Goal: Find specific page/section: Find specific page/section

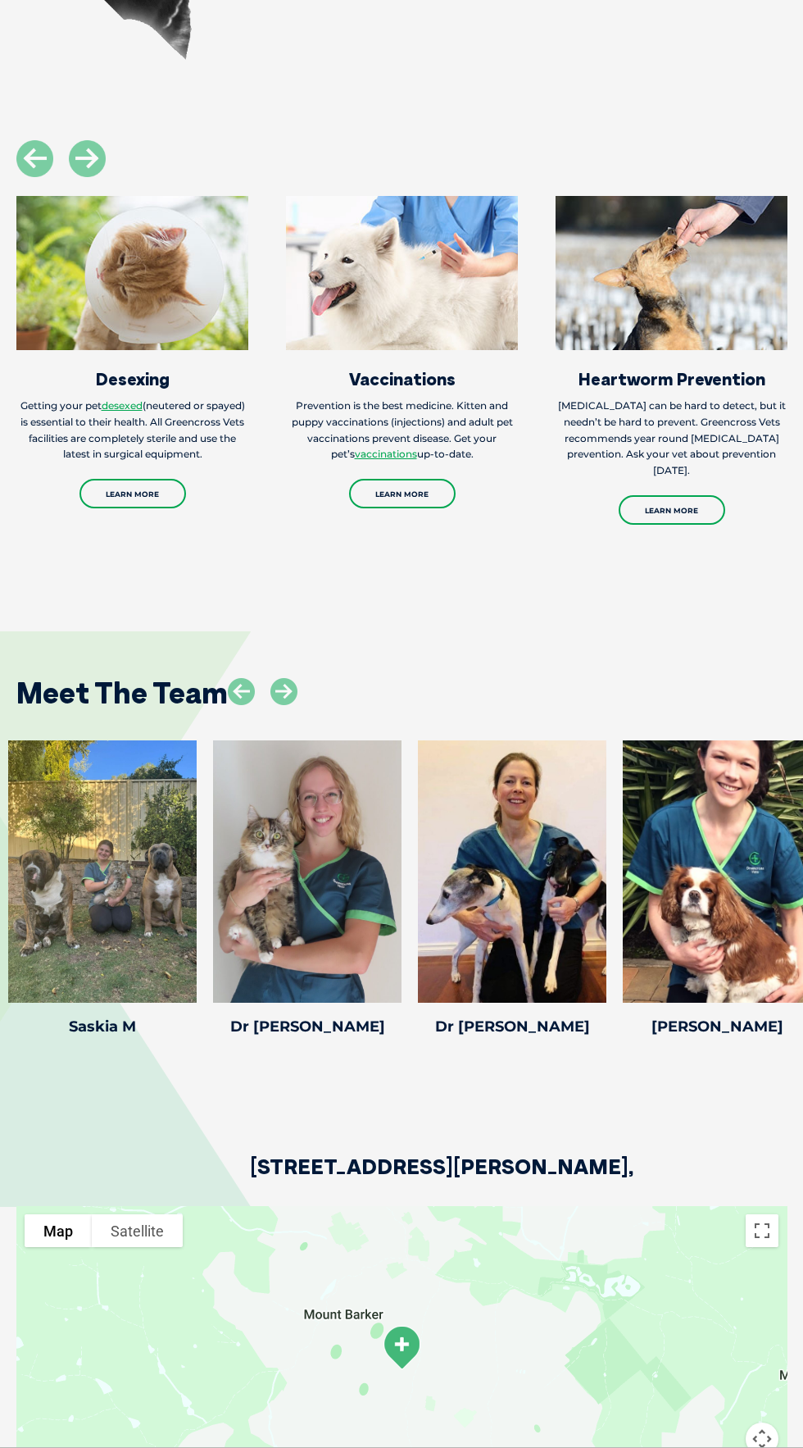
scroll to position [2775, 0]
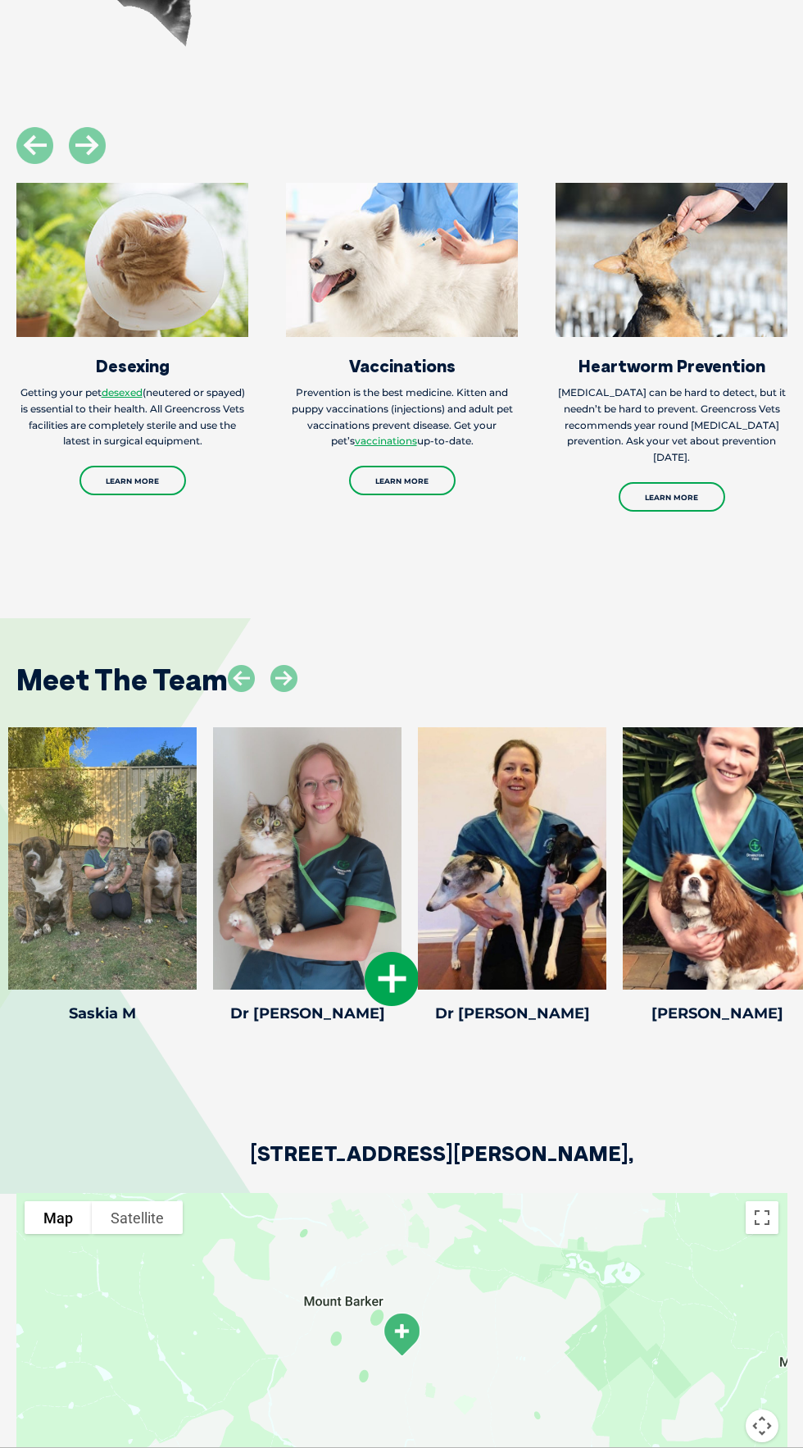
click at [357, 989] on div at bounding box center [307, 858] width 189 height 262
click at [519, 1191] on div "[STREET_ADDRESS][PERSON_NAME]," at bounding box center [401, 1111] width 770 height 164
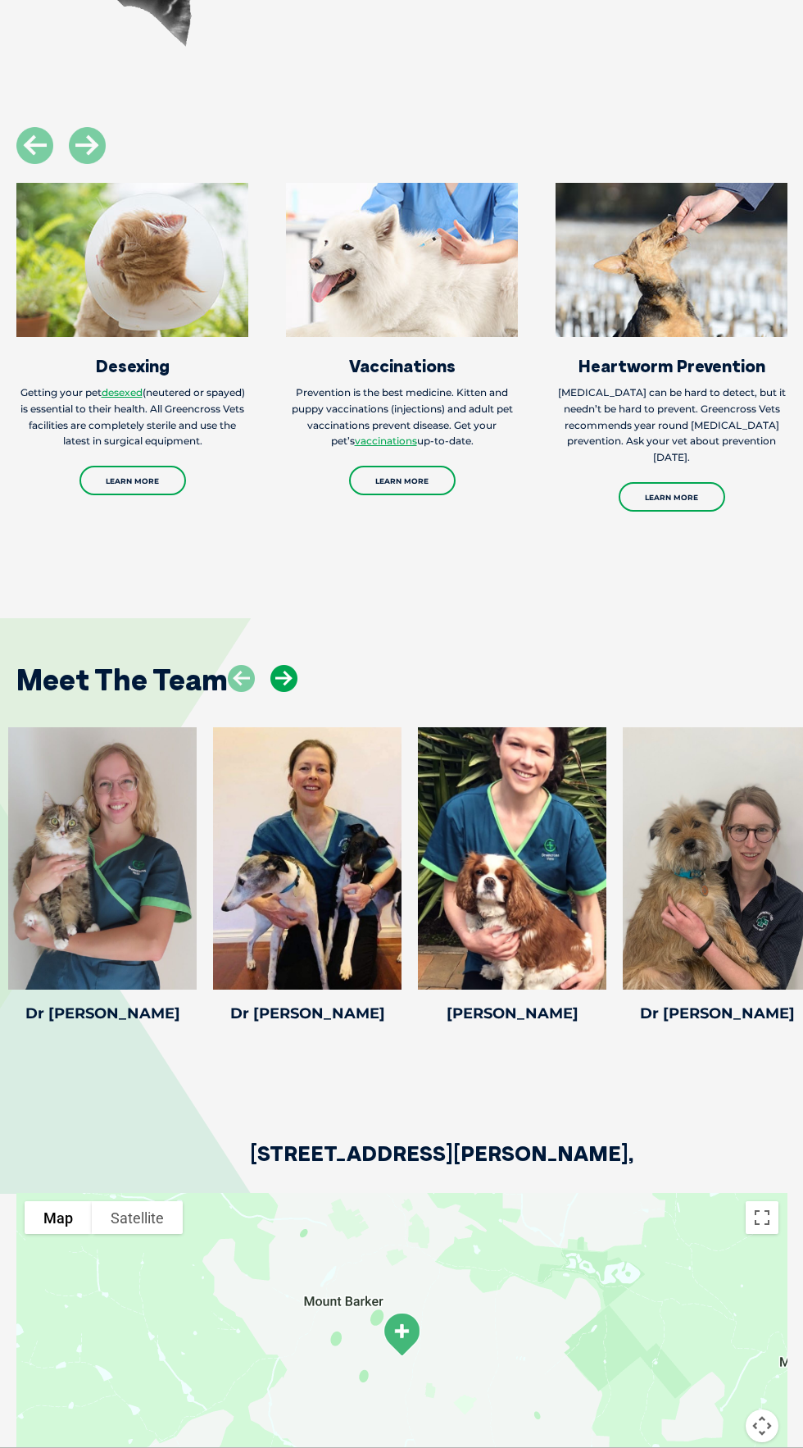
click at [295, 692] on icon at bounding box center [283, 678] width 27 height 27
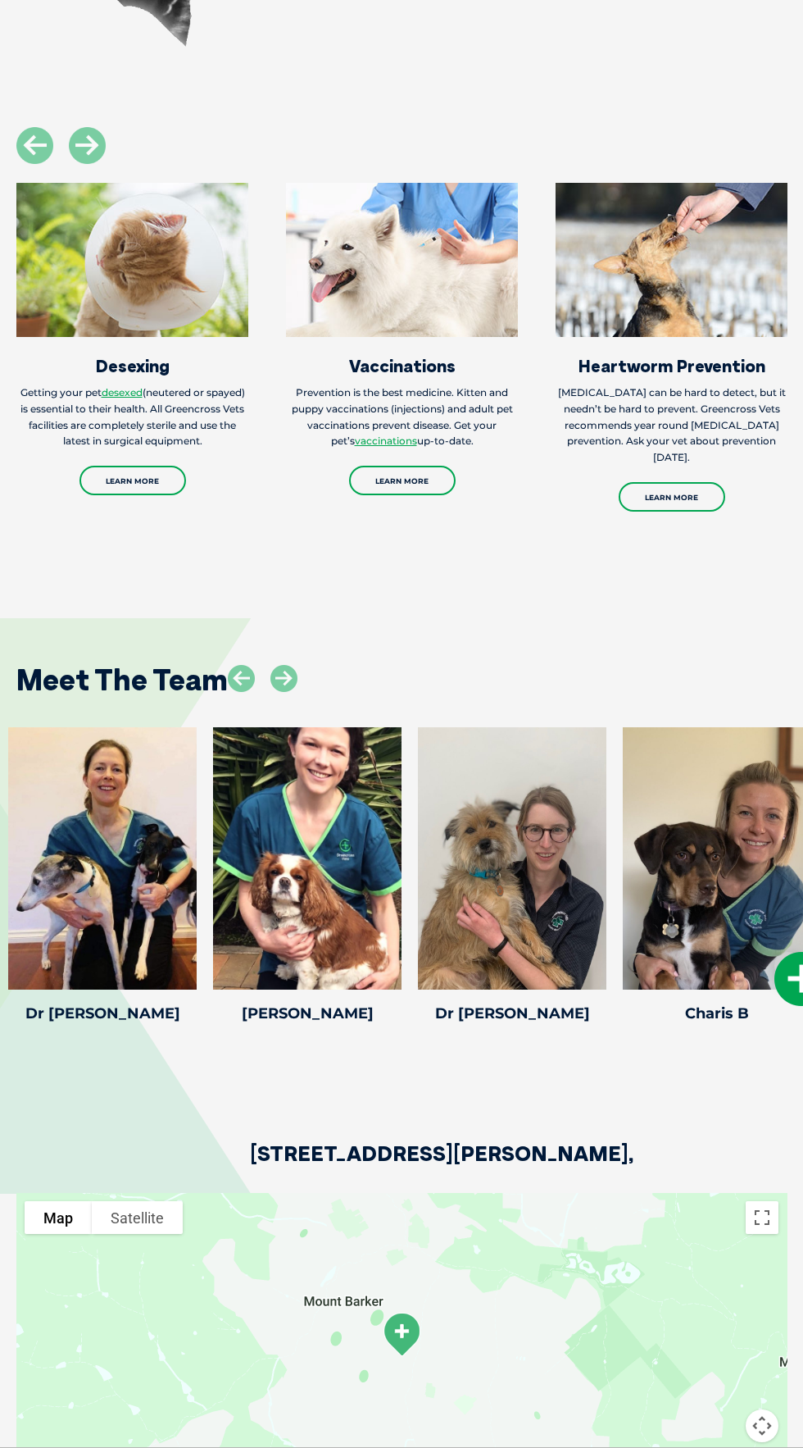
click at [730, 941] on div at bounding box center [717, 858] width 189 height 262
click at [714, 959] on div at bounding box center [717, 858] width 189 height 262
click at [792, 1006] on icon at bounding box center [802, 979] width 54 height 54
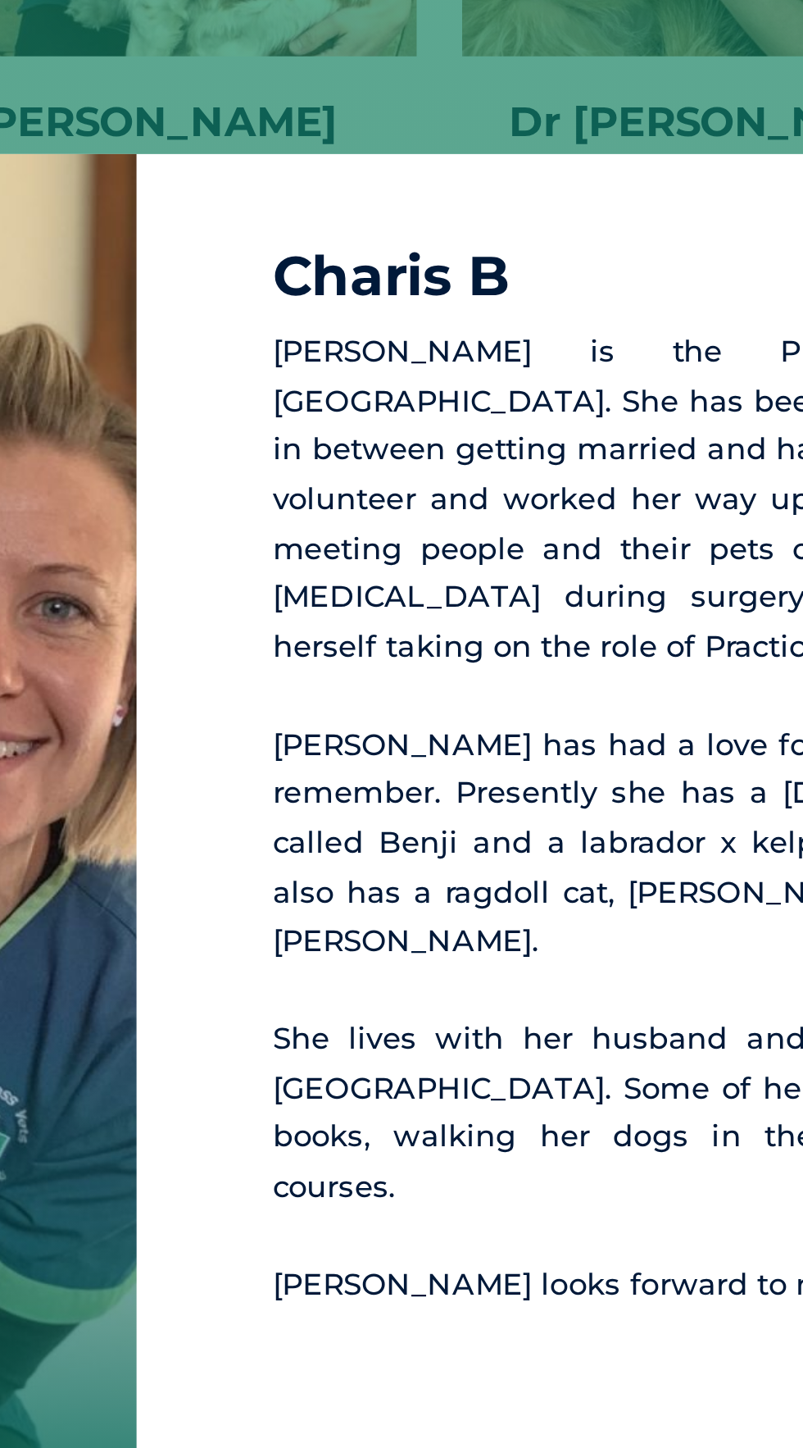
scroll to position [3316, 0]
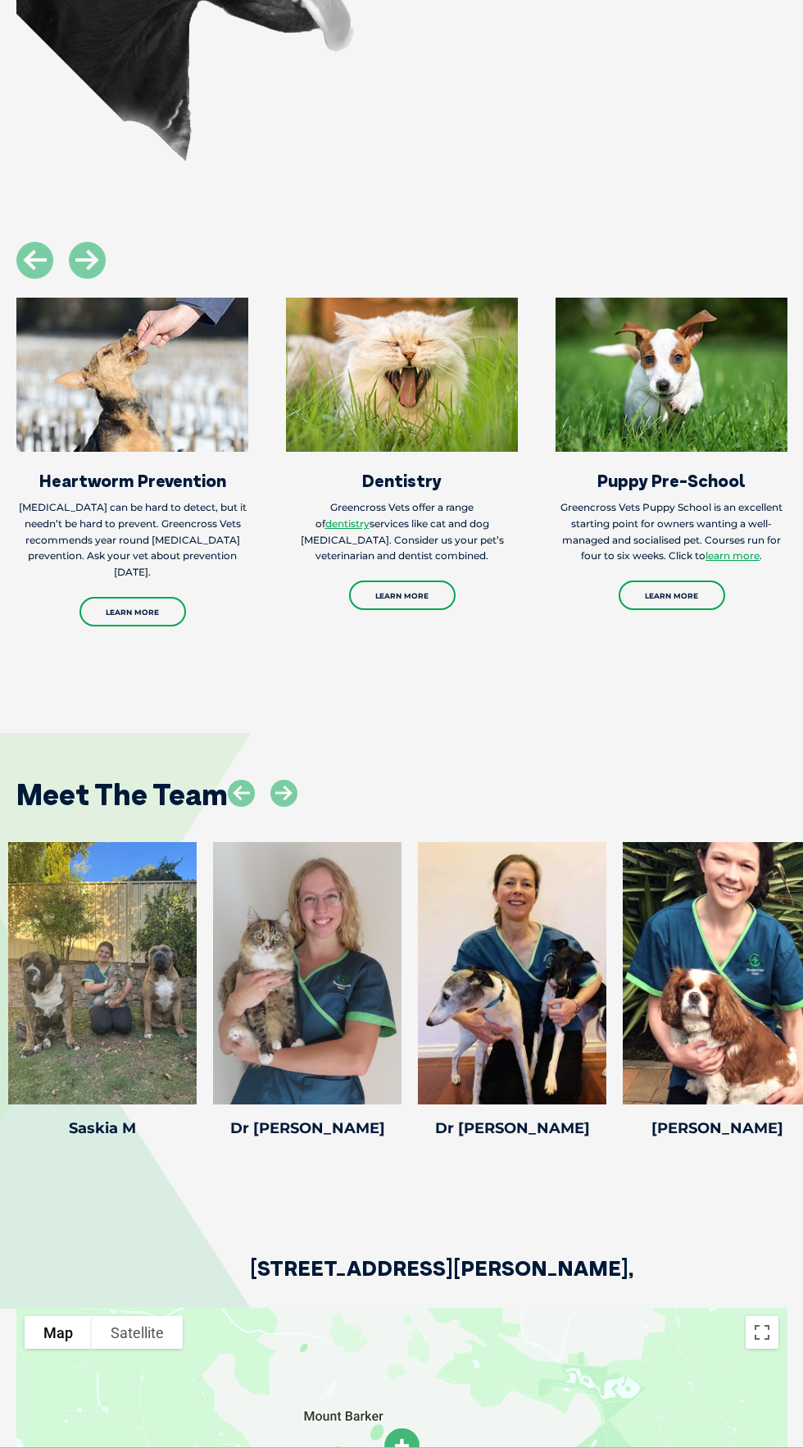
scroll to position [2661, 0]
click at [281, 806] on icon at bounding box center [283, 792] width 27 height 27
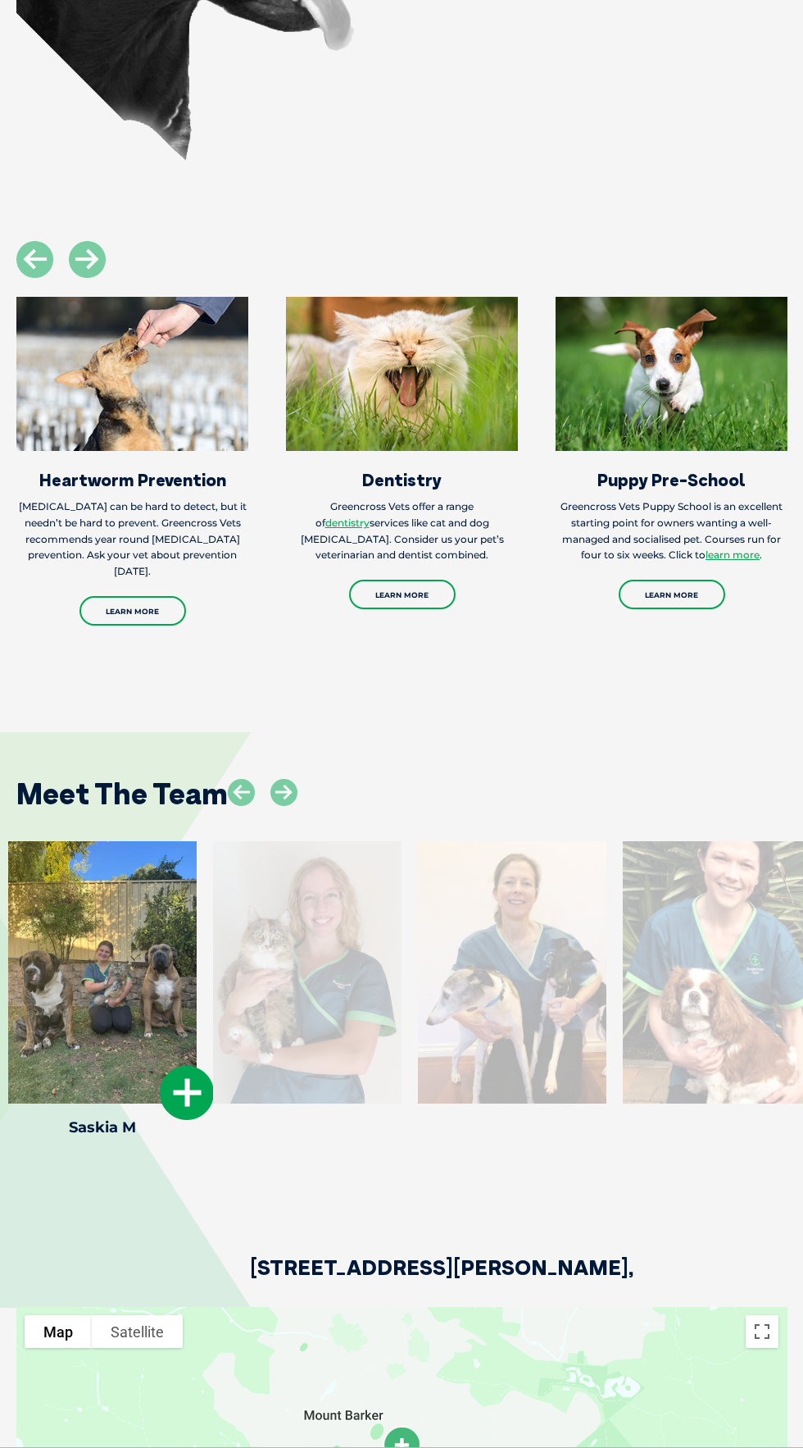
click at [98, 1062] on div at bounding box center [102, 972] width 189 height 262
click at [128, 1086] on div at bounding box center [102, 972] width 189 height 262
click at [112, 1089] on div at bounding box center [102, 972] width 189 height 262
click at [195, 1120] on icon at bounding box center [187, 1093] width 54 height 54
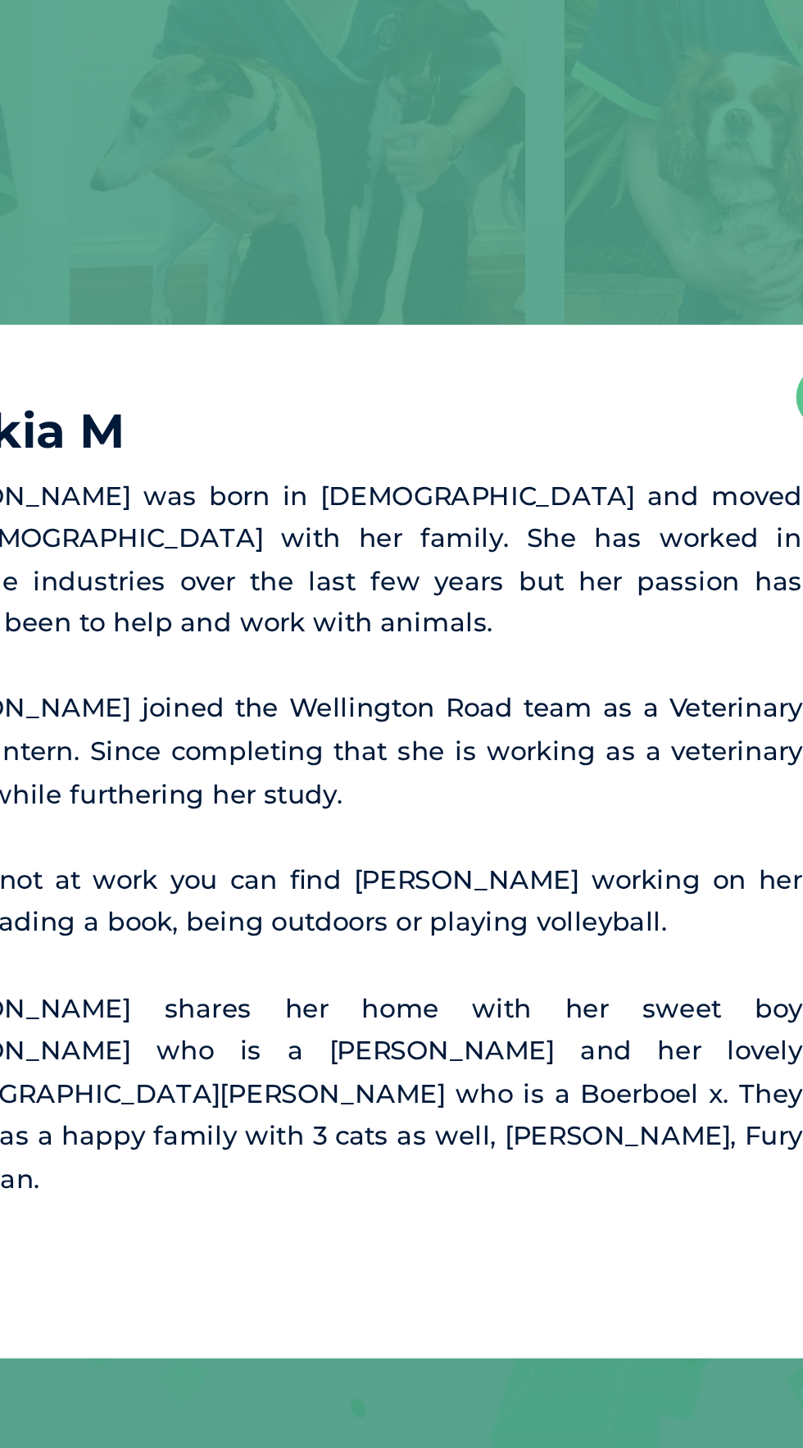
scroll to position [3231, 0]
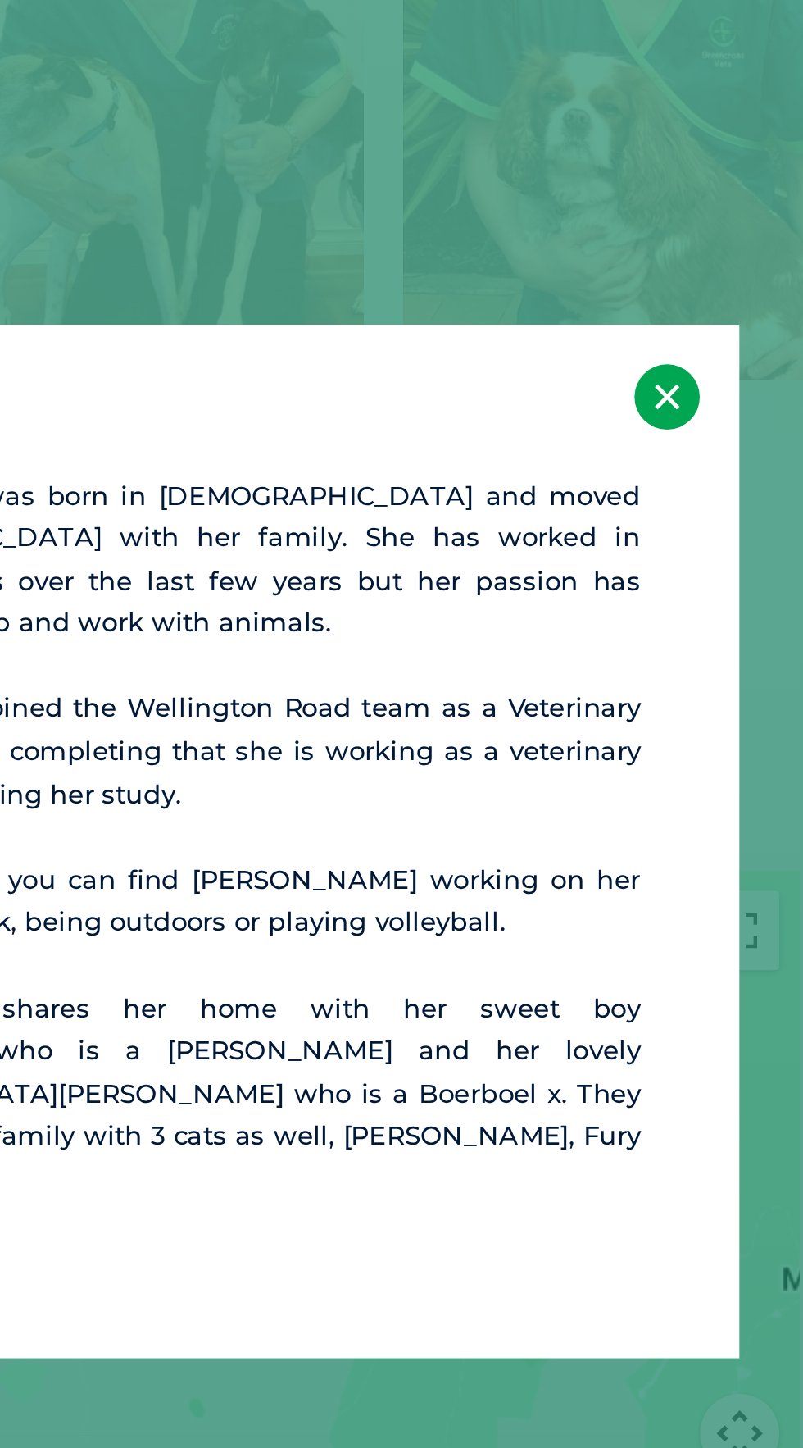
click at [743, 553] on button "×" at bounding box center [732, 539] width 27 height 27
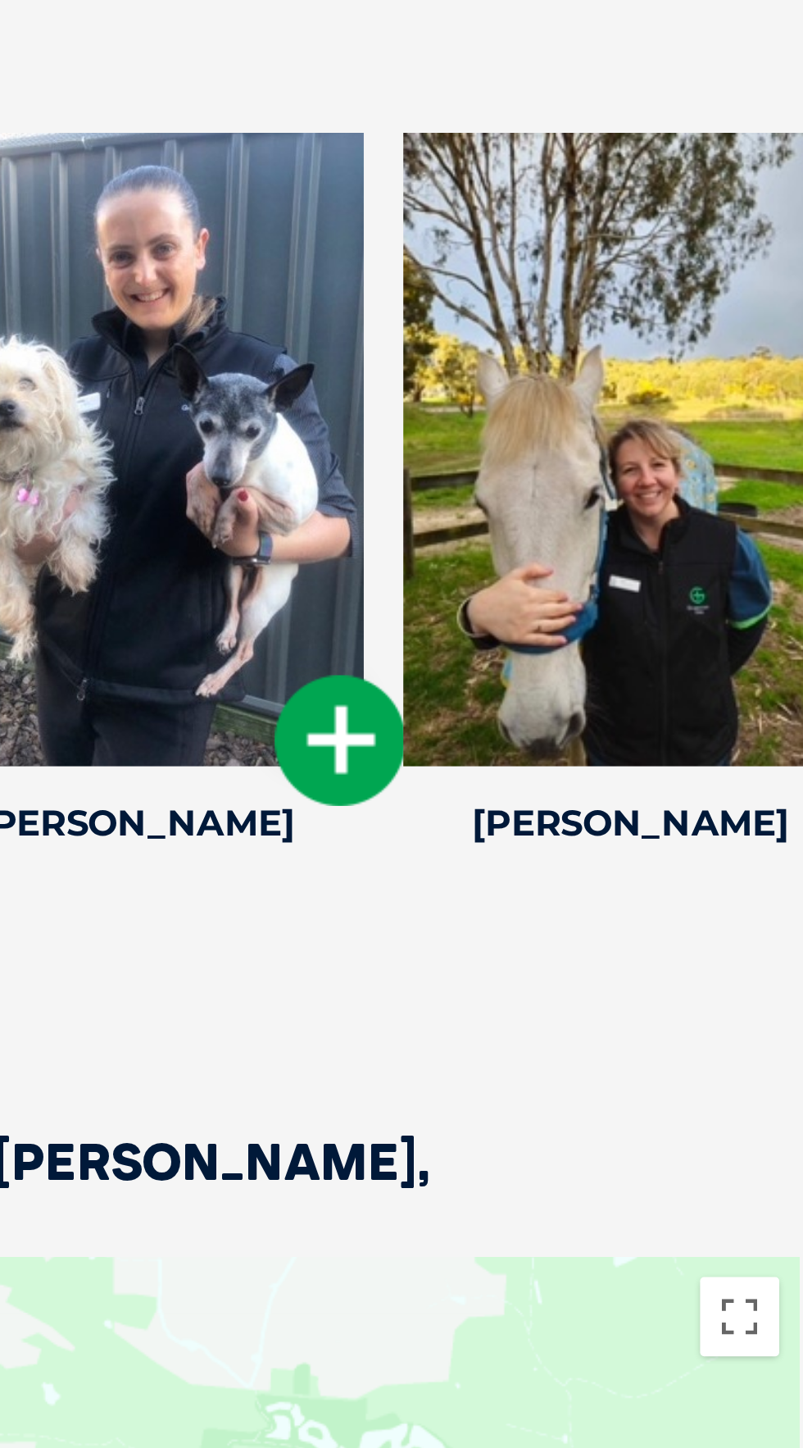
click at [607, 549] on icon at bounding box center [597, 522] width 54 height 54
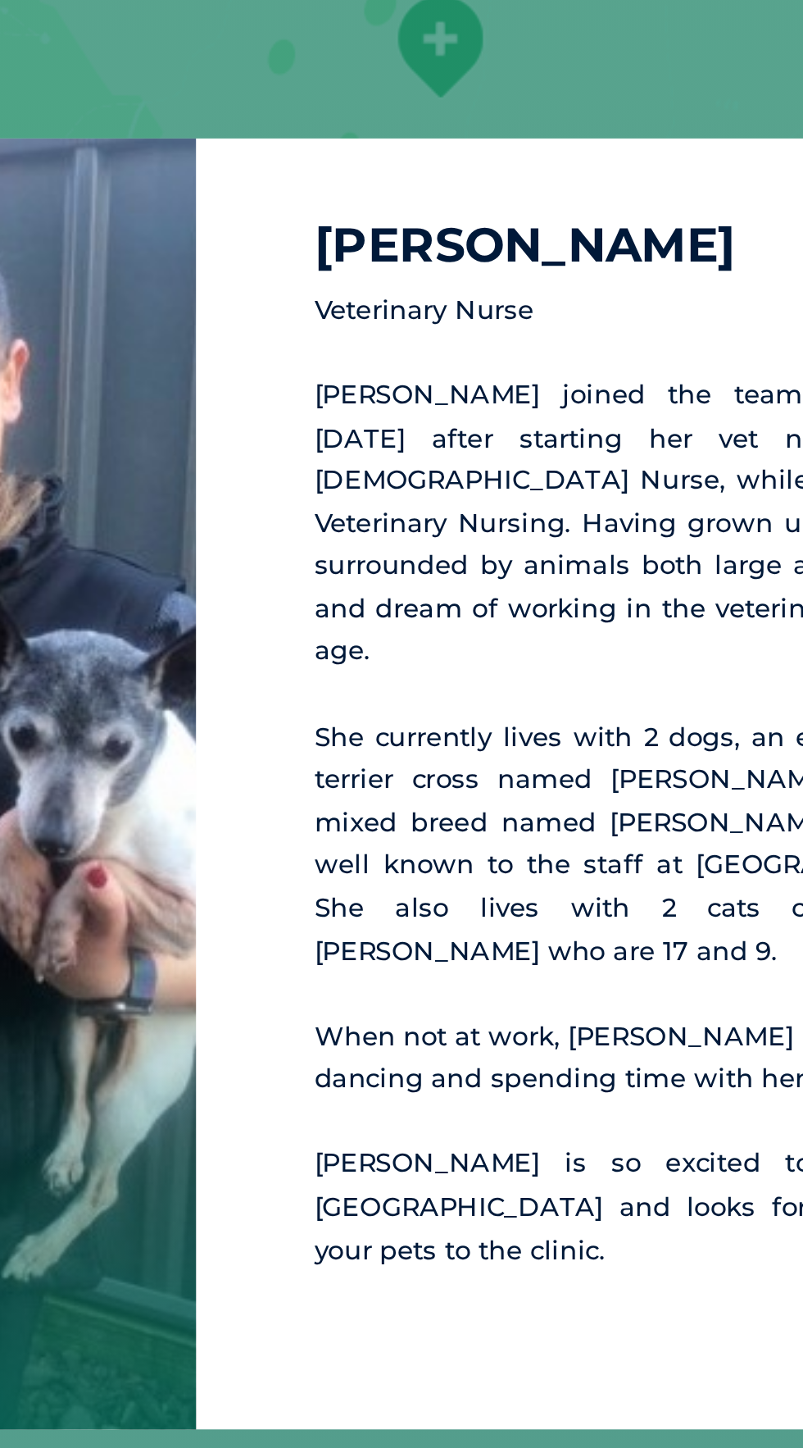
scroll to position [3690, 0]
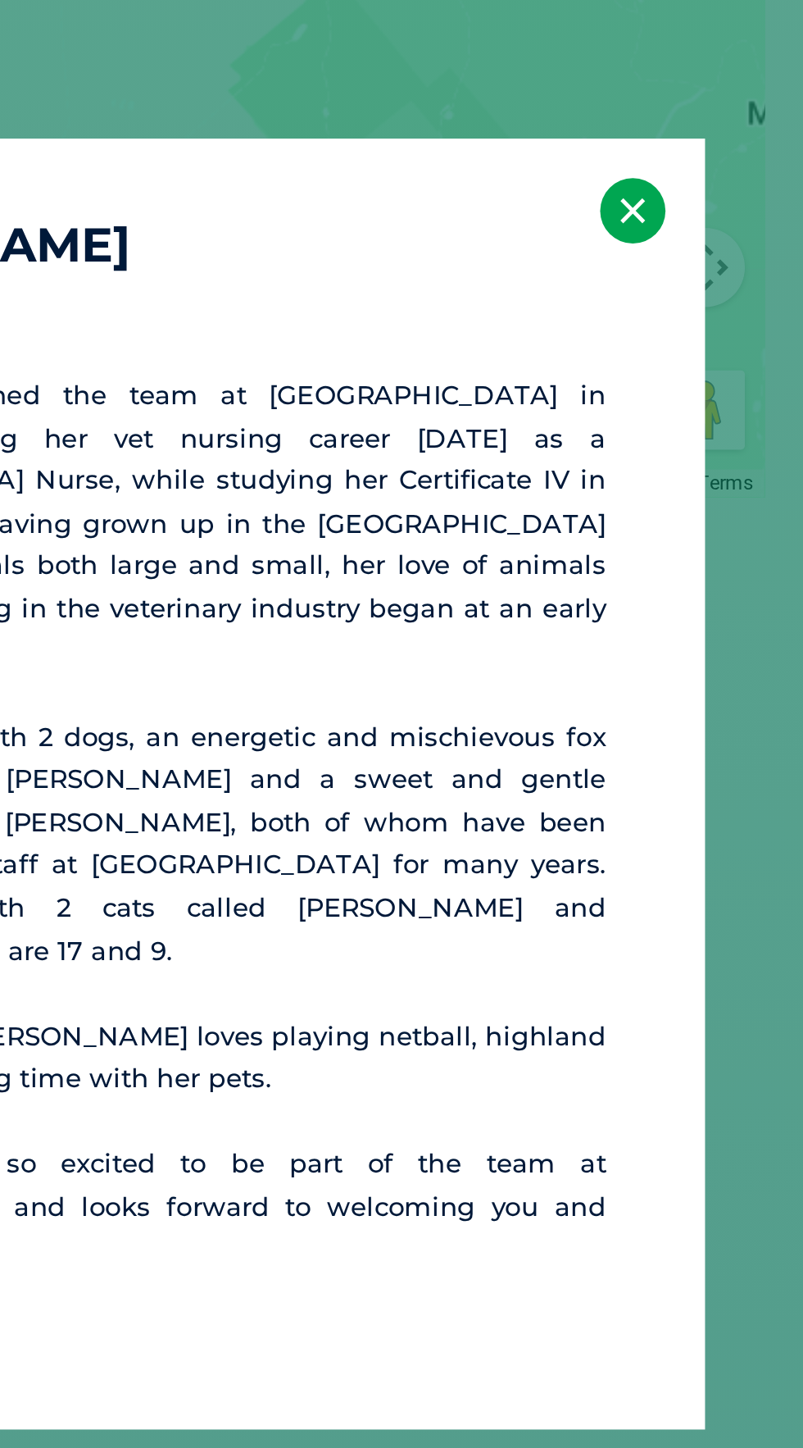
click at [730, 500] on button "×" at bounding box center [732, 486] width 27 height 27
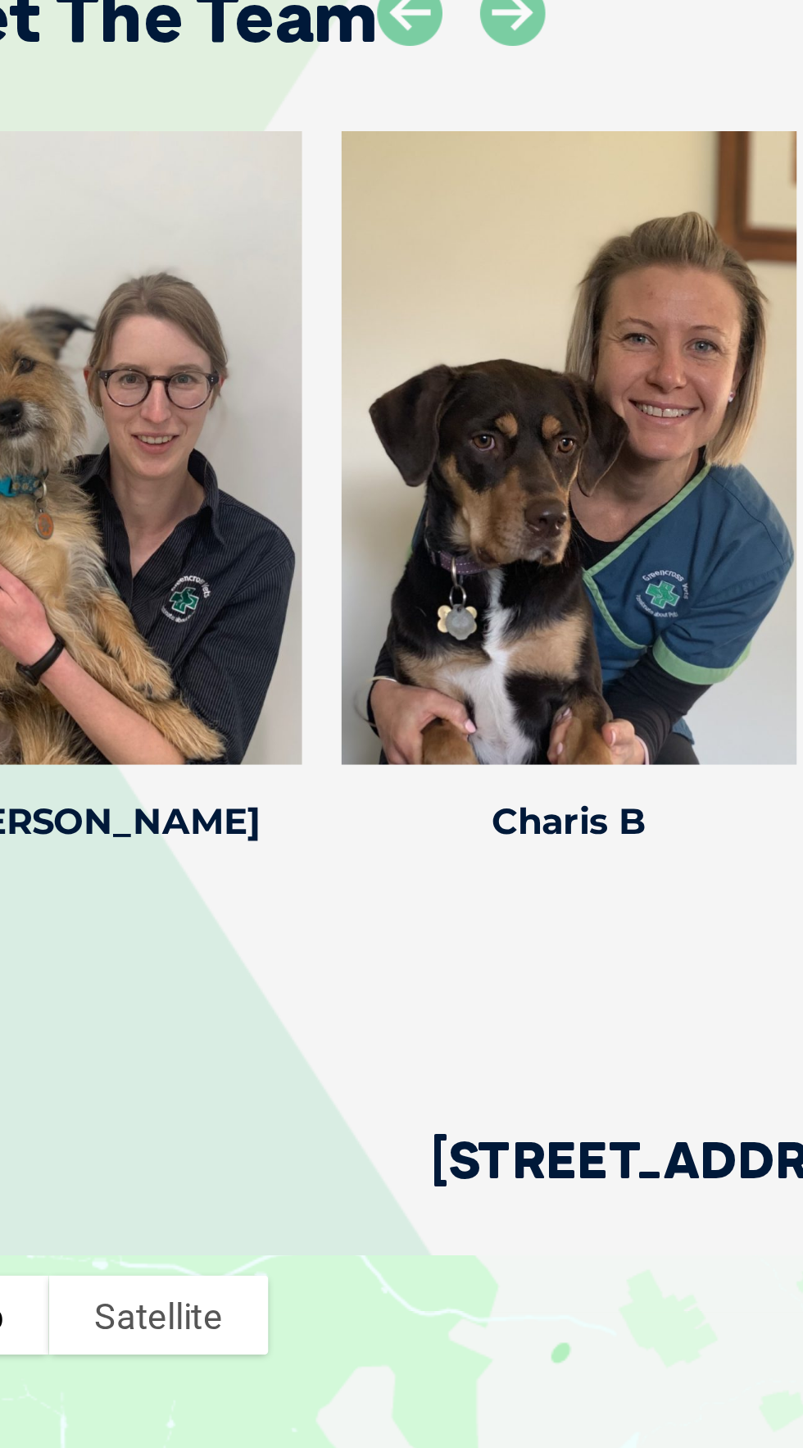
scroll to position [3440, 0]
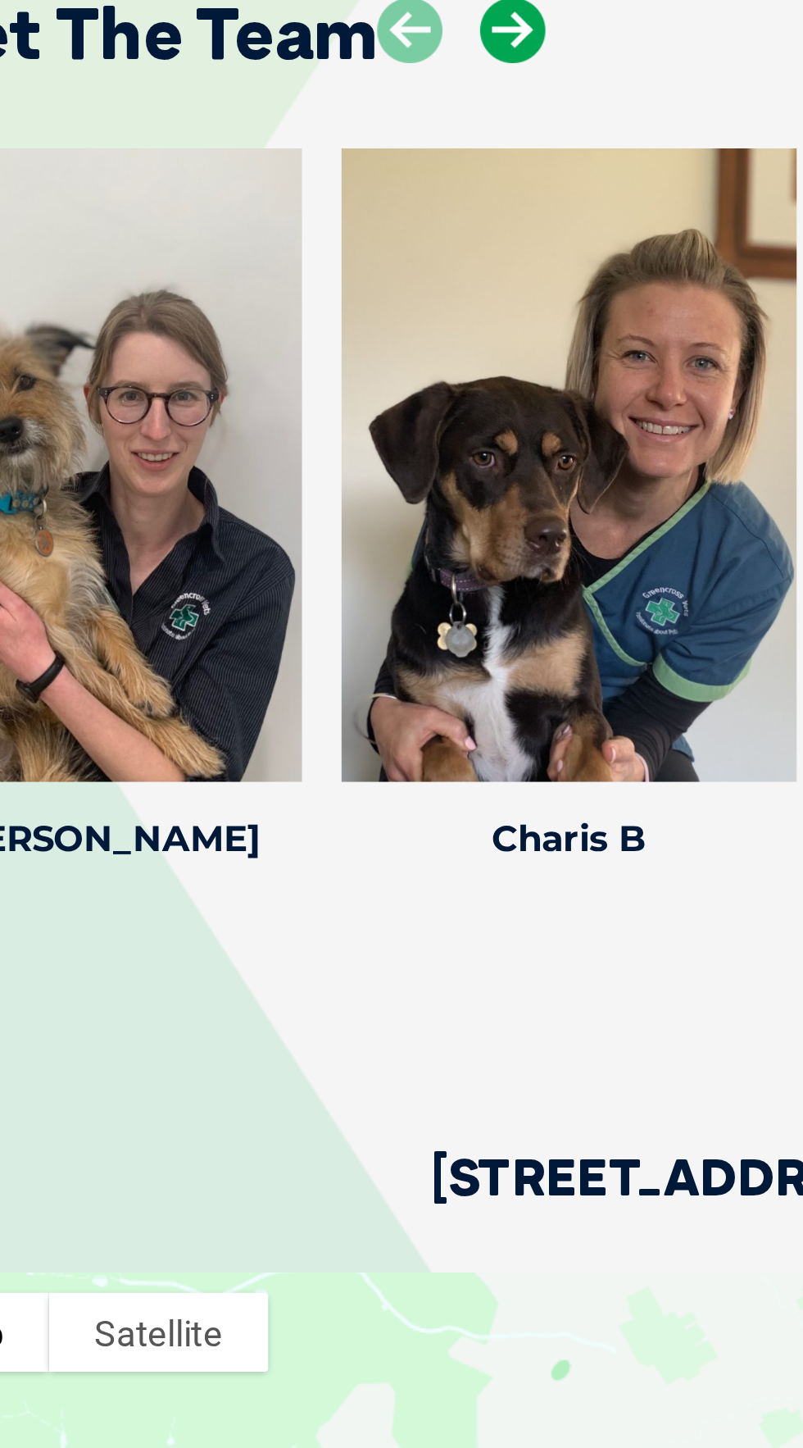
click at [284, 26] on icon at bounding box center [283, 12] width 27 height 27
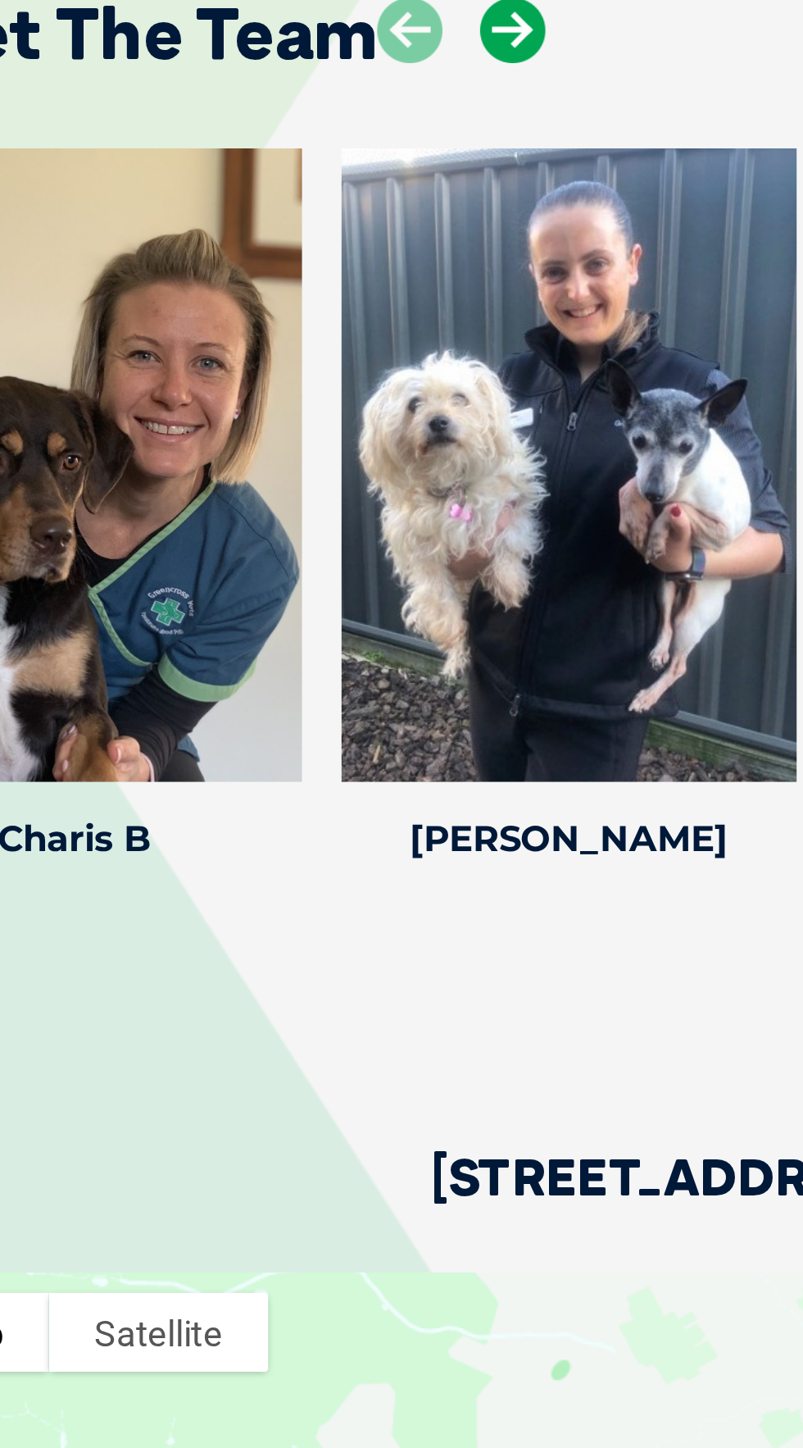
click at [284, 26] on icon at bounding box center [283, 12] width 27 height 27
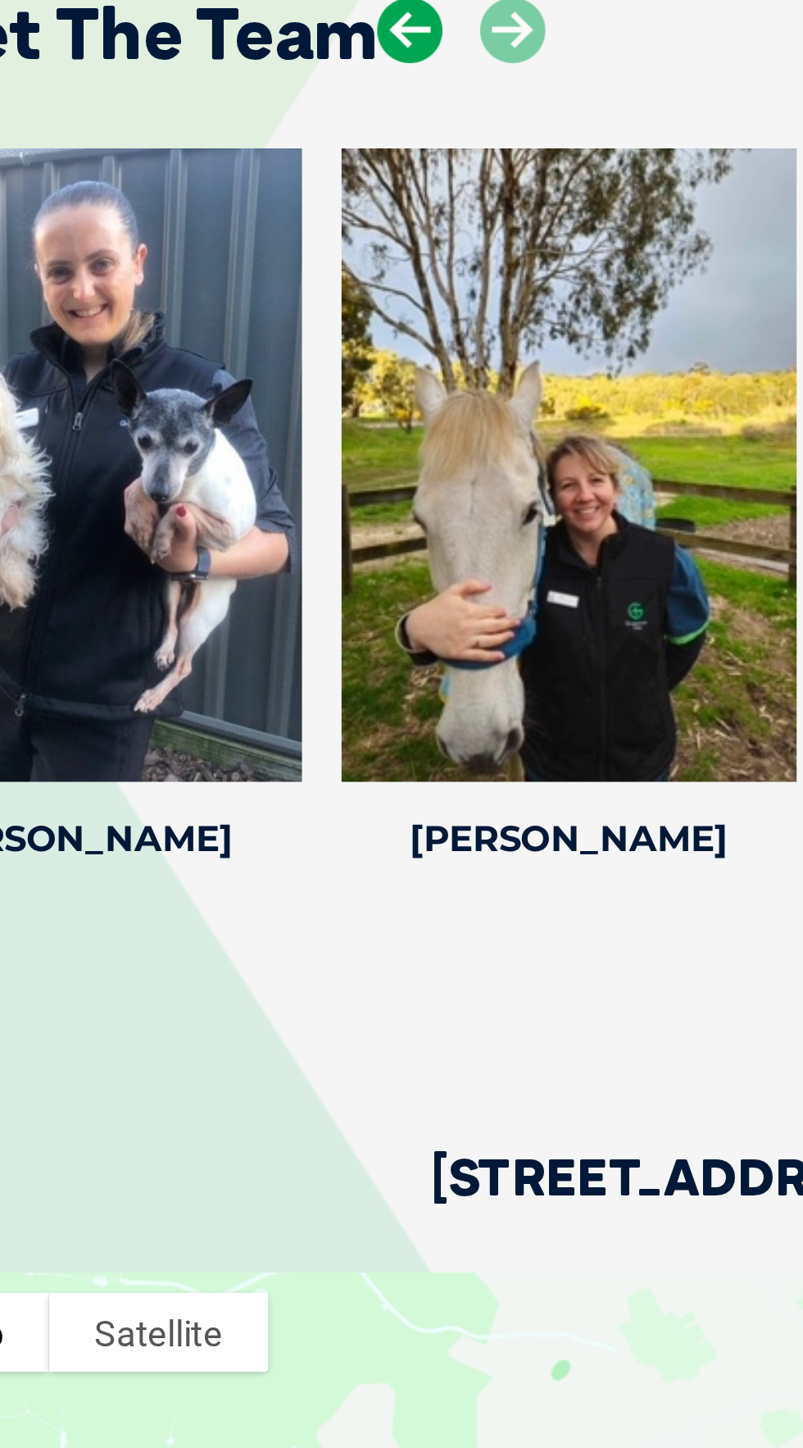
click at [248, 26] on icon at bounding box center [241, 12] width 27 height 27
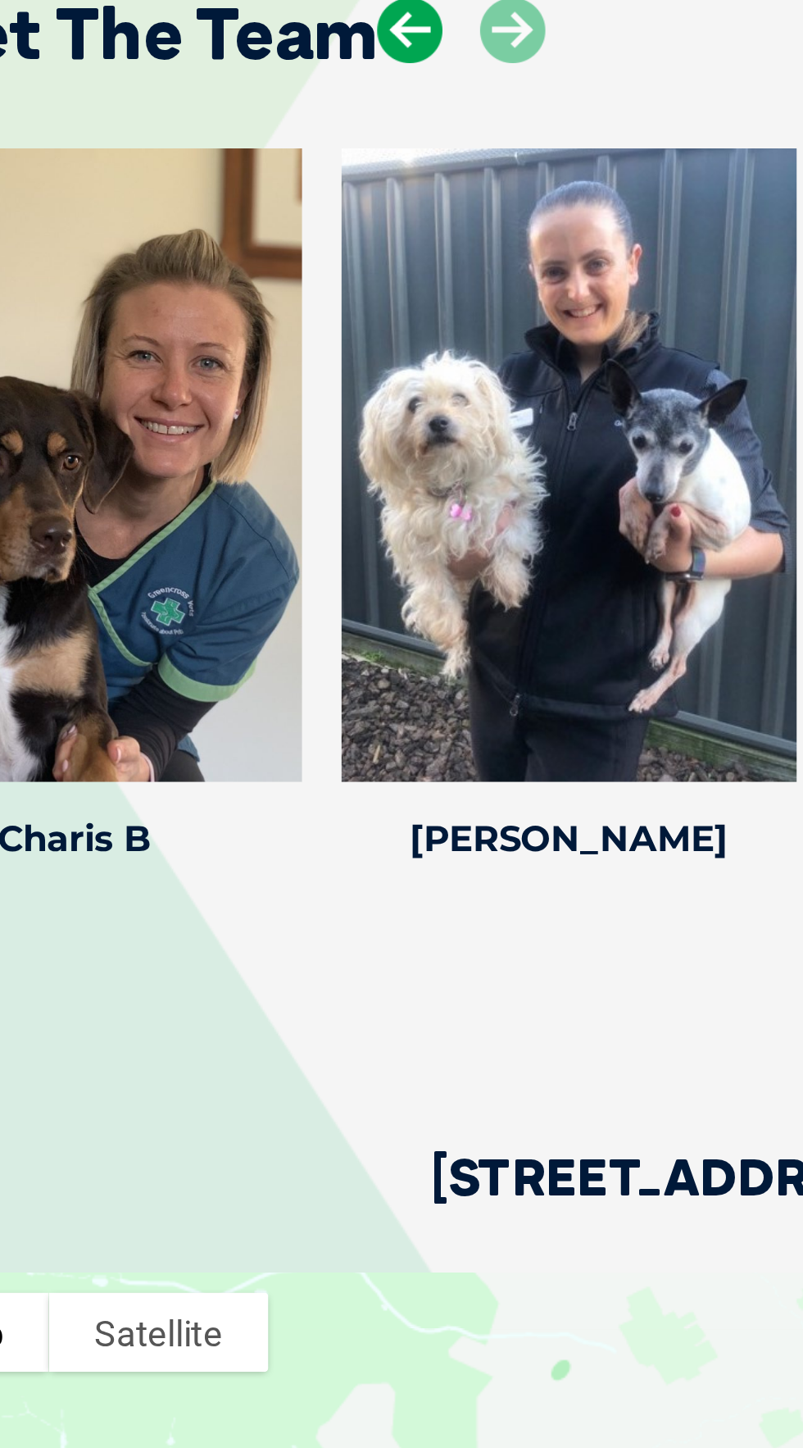
click at [231, 26] on icon at bounding box center [241, 12] width 27 height 27
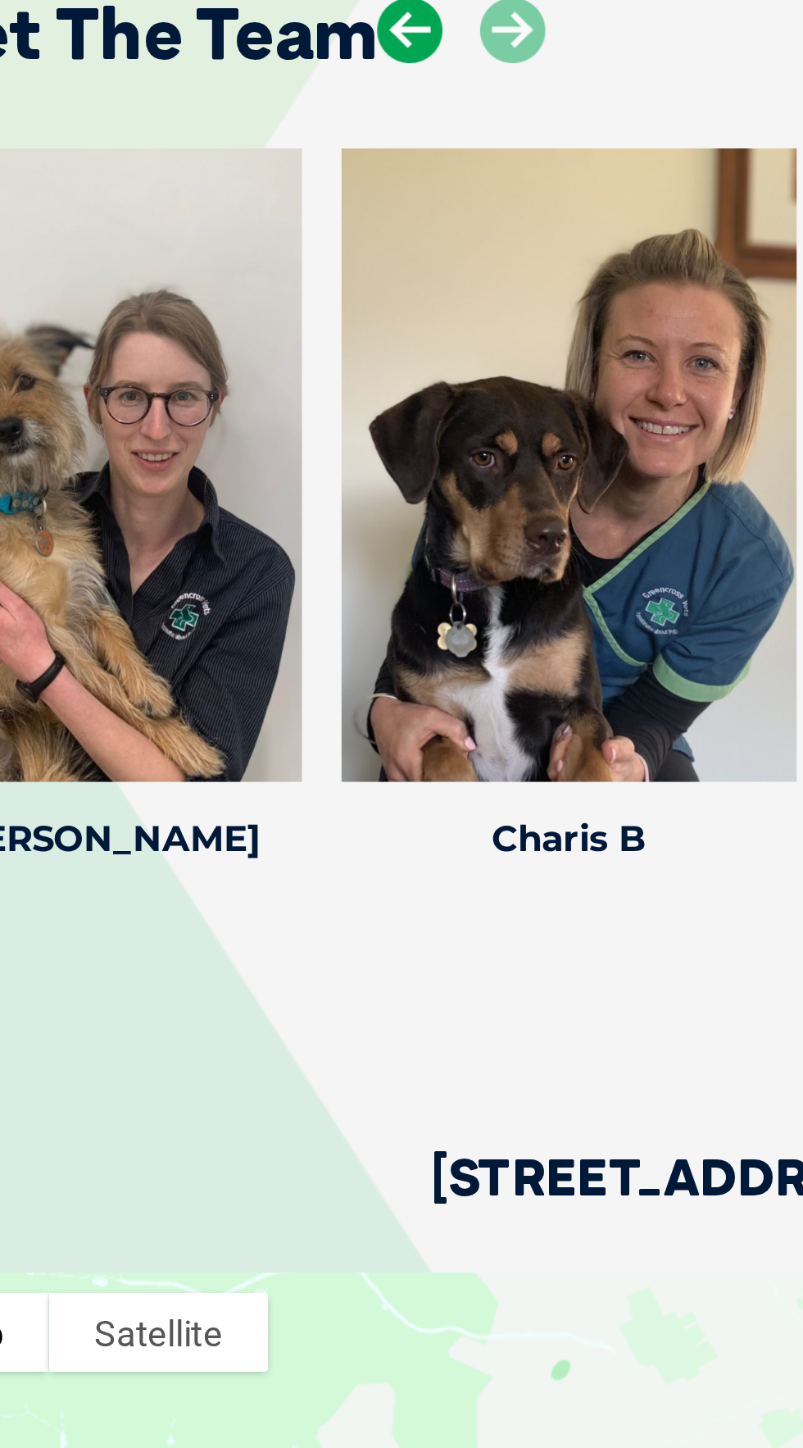
click at [237, 26] on icon at bounding box center [241, 12] width 27 height 27
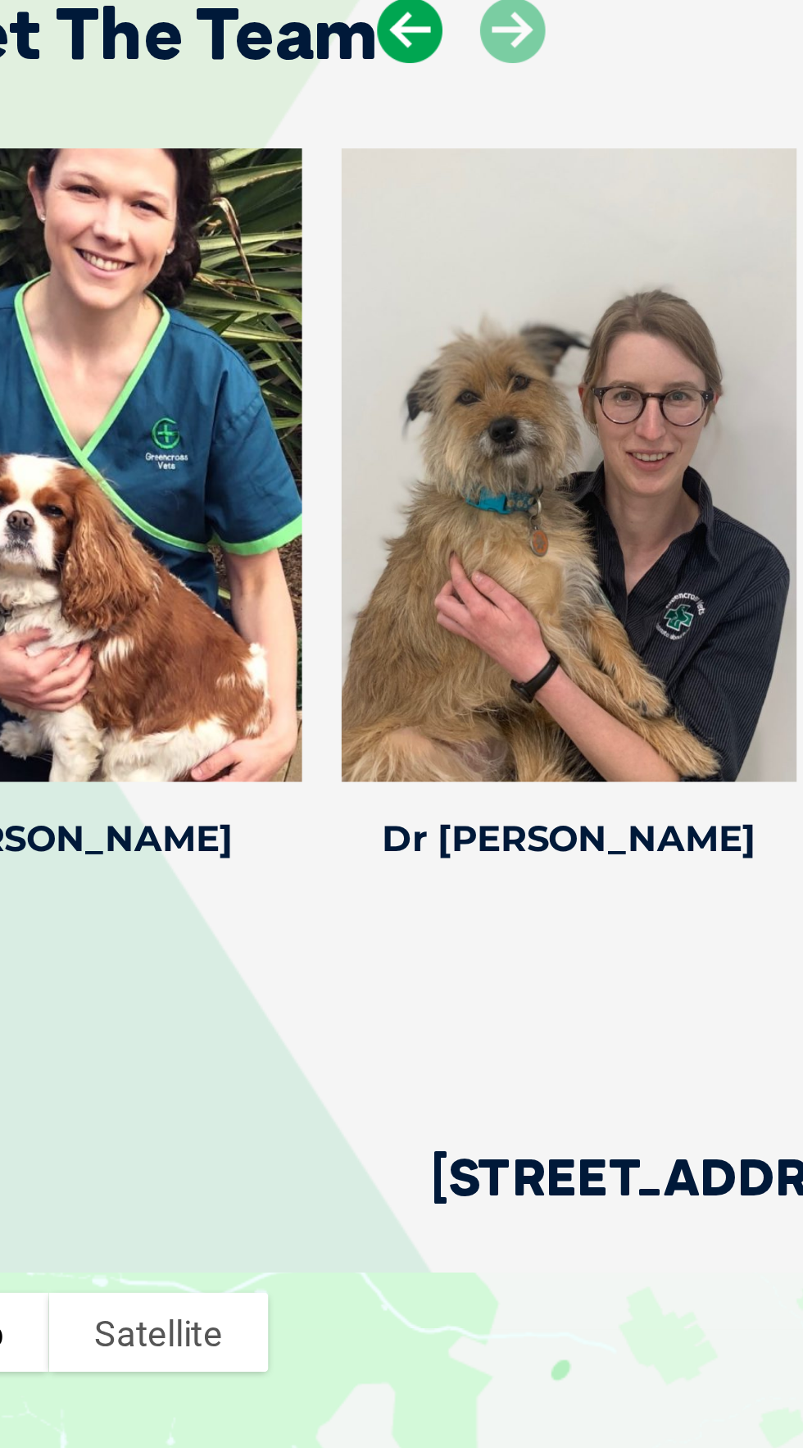
click at [232, 26] on icon at bounding box center [241, 12] width 27 height 27
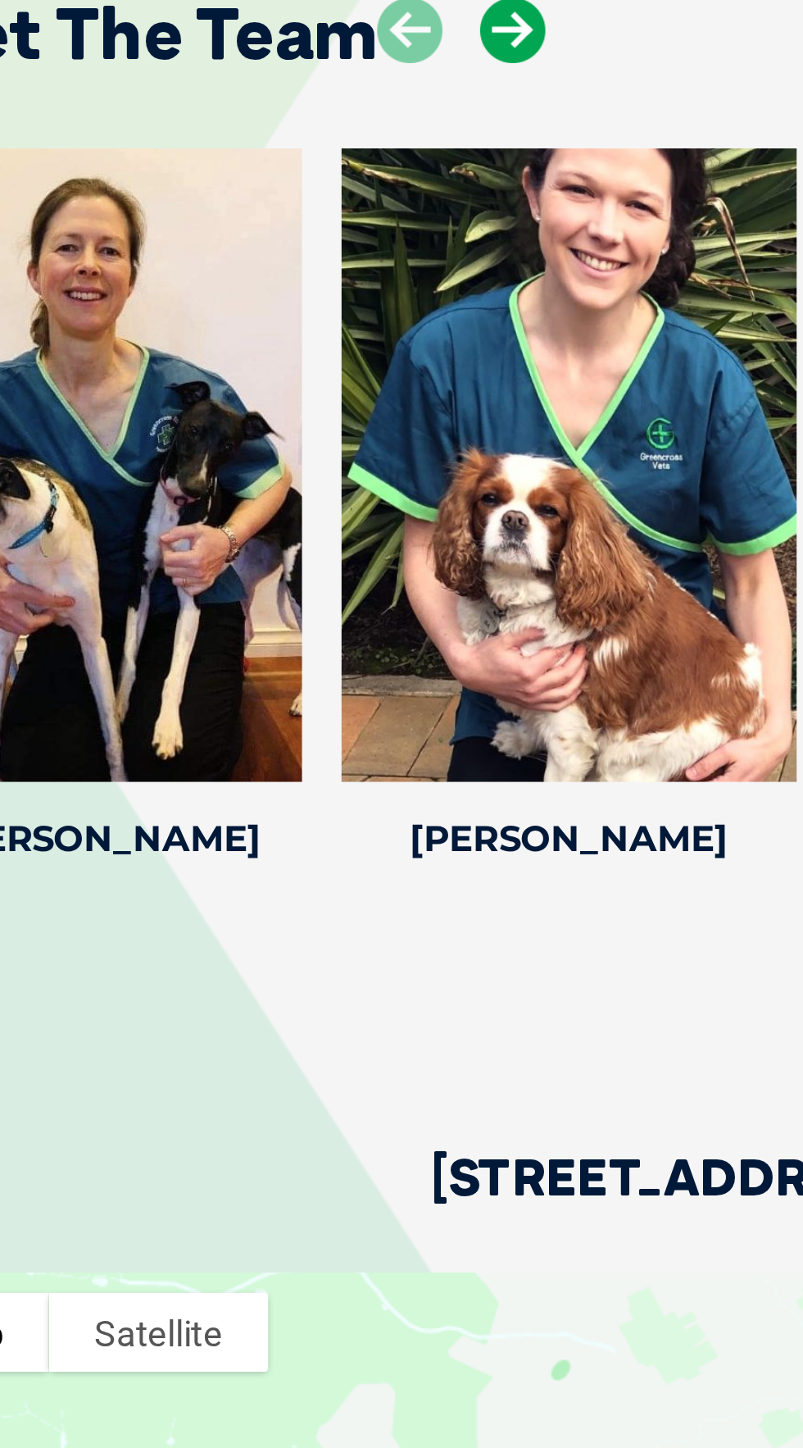
click at [272, 26] on icon at bounding box center [283, 12] width 27 height 27
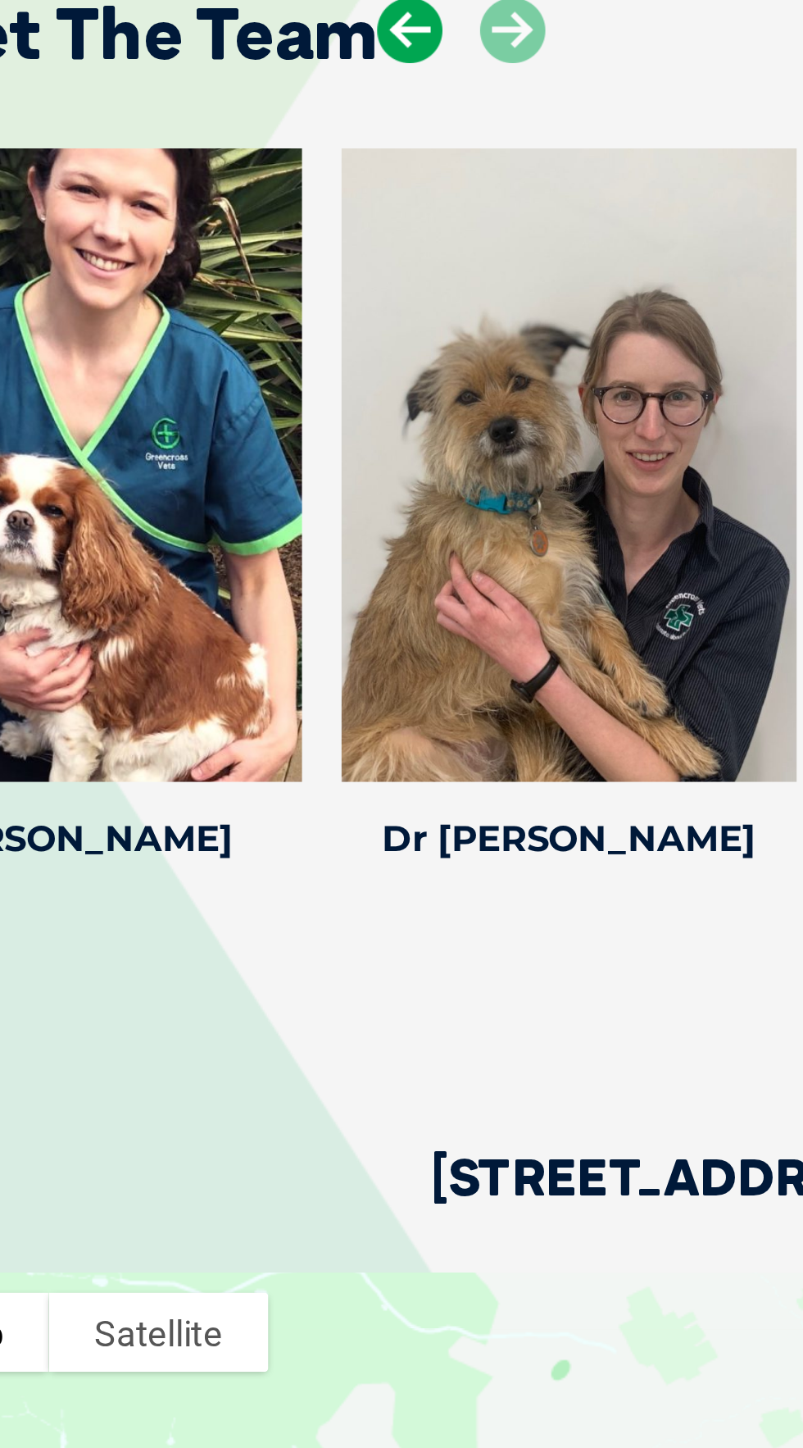
click at [235, 26] on icon at bounding box center [241, 12] width 27 height 27
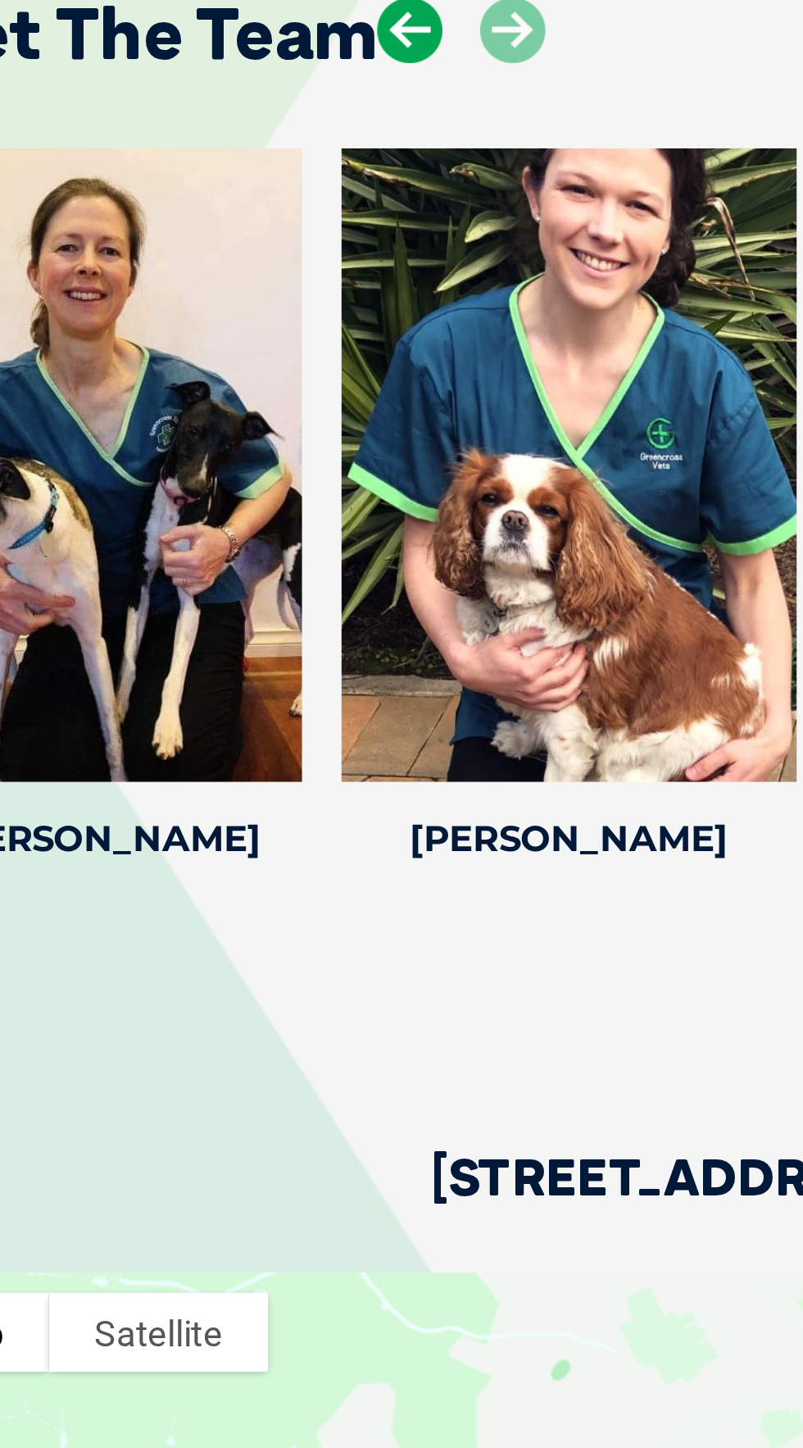
click at [231, 26] on icon at bounding box center [241, 12] width 27 height 27
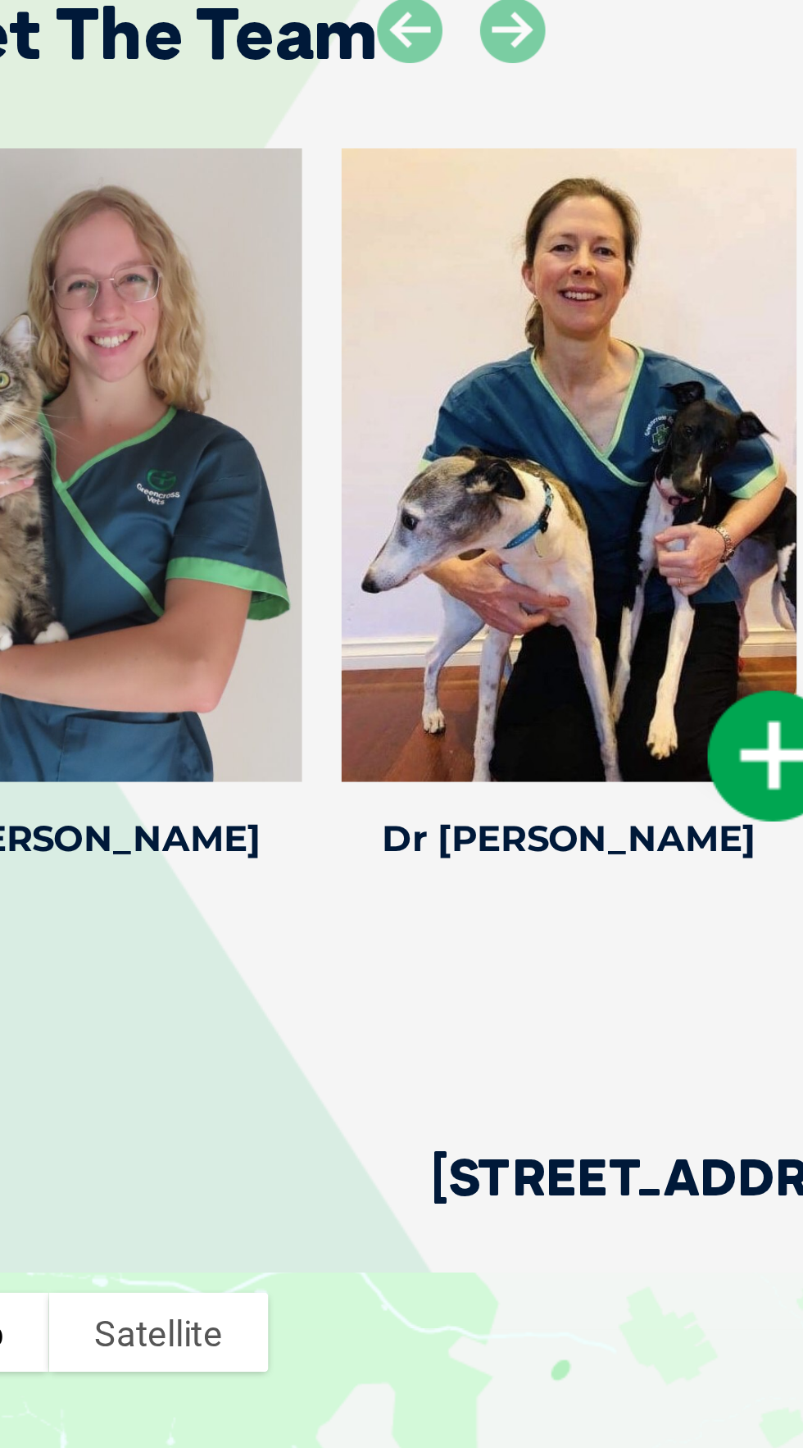
click at [310, 296] on div at bounding box center [307, 192] width 189 height 262
click at [388, 340] on icon at bounding box center [392, 313] width 54 height 54
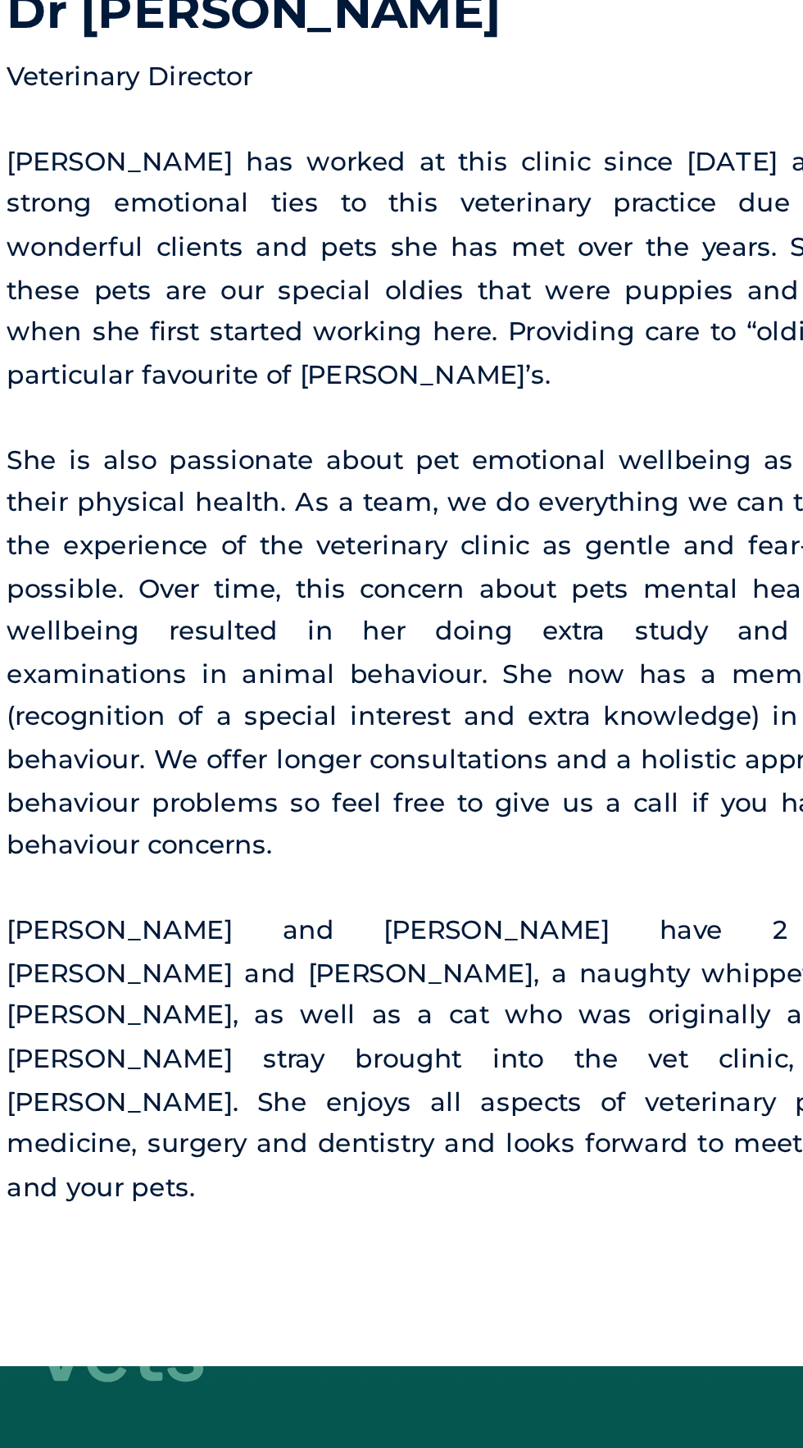
scroll to position [3812, 0]
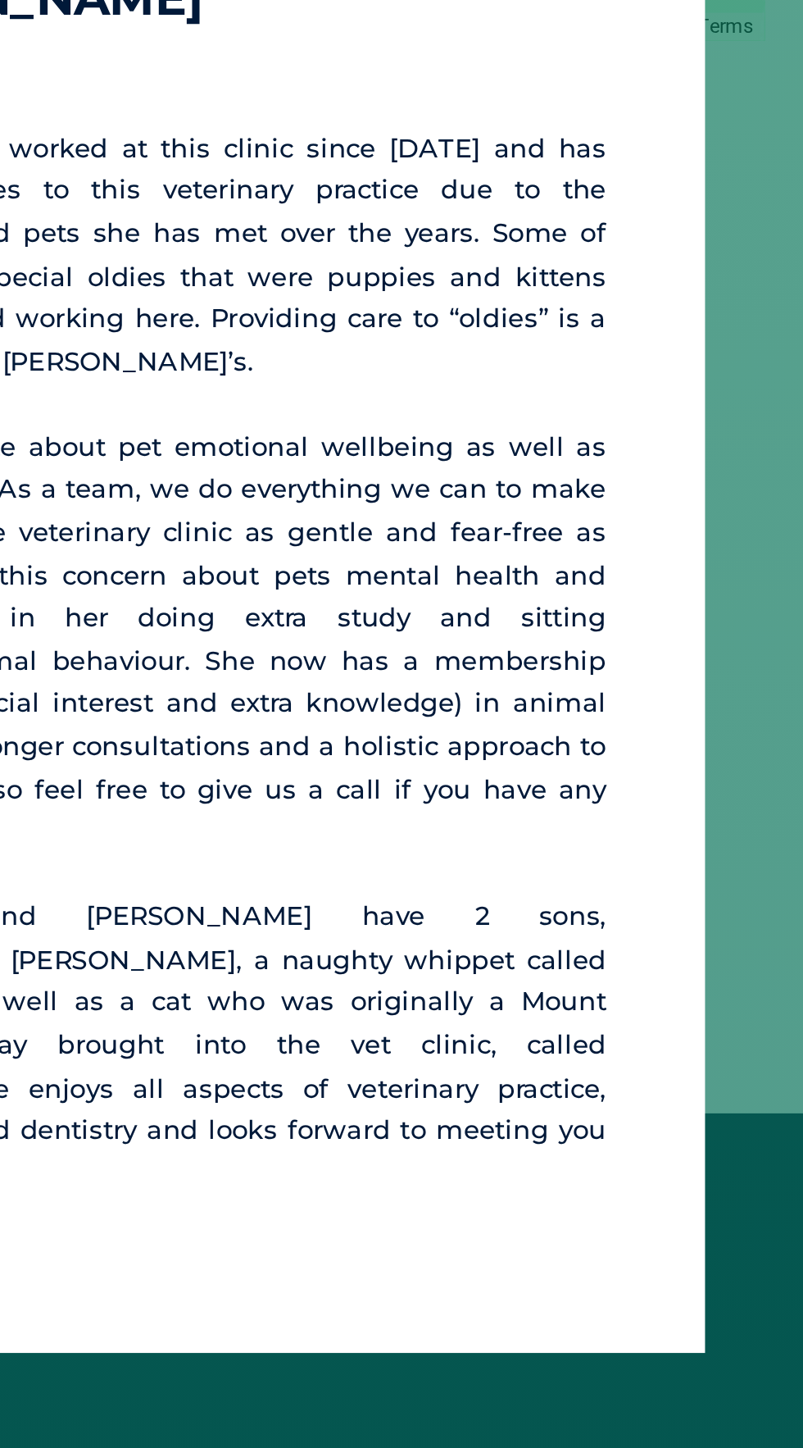
click at [726, 465] on button "×" at bounding box center [732, 451] width 27 height 27
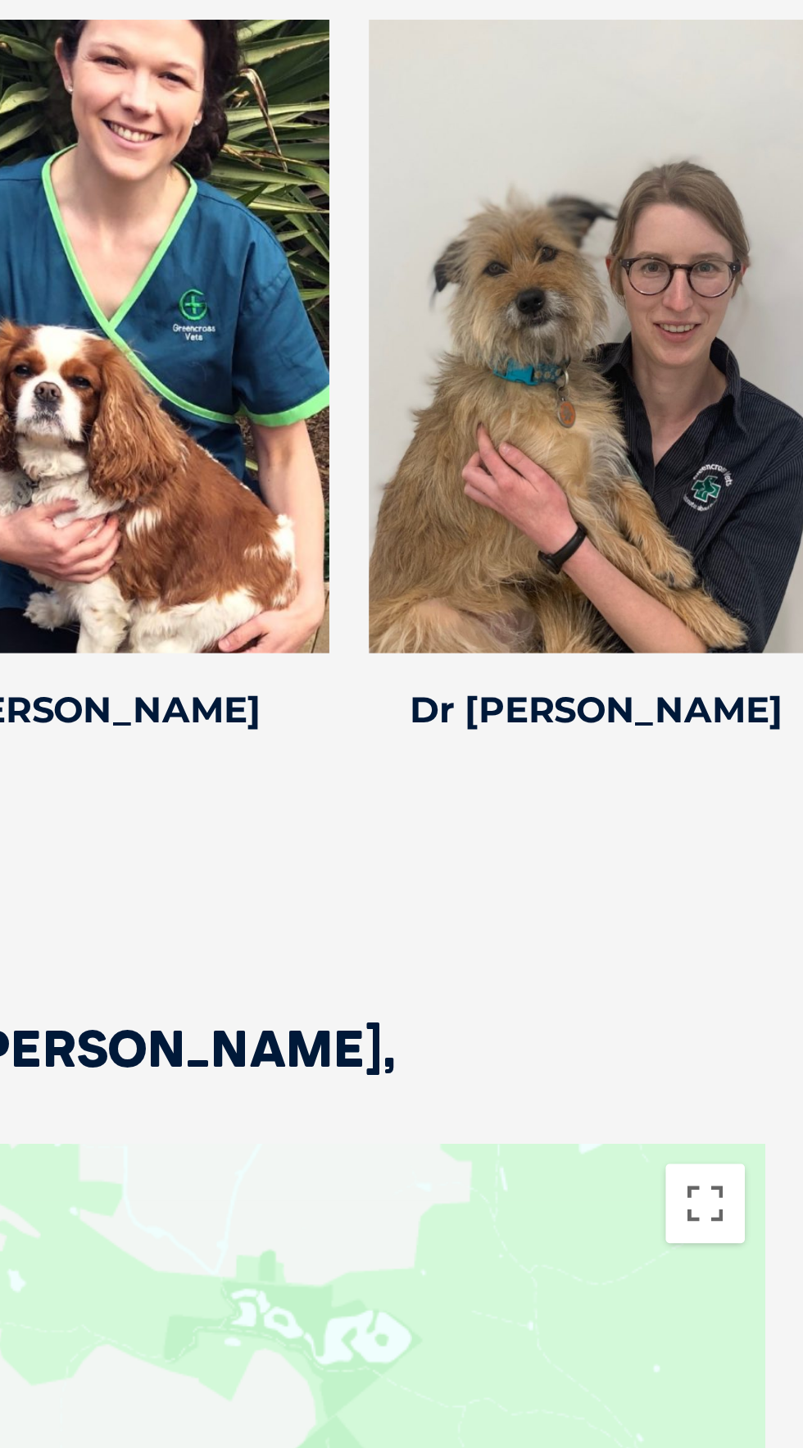
scroll to position [3492, 0]
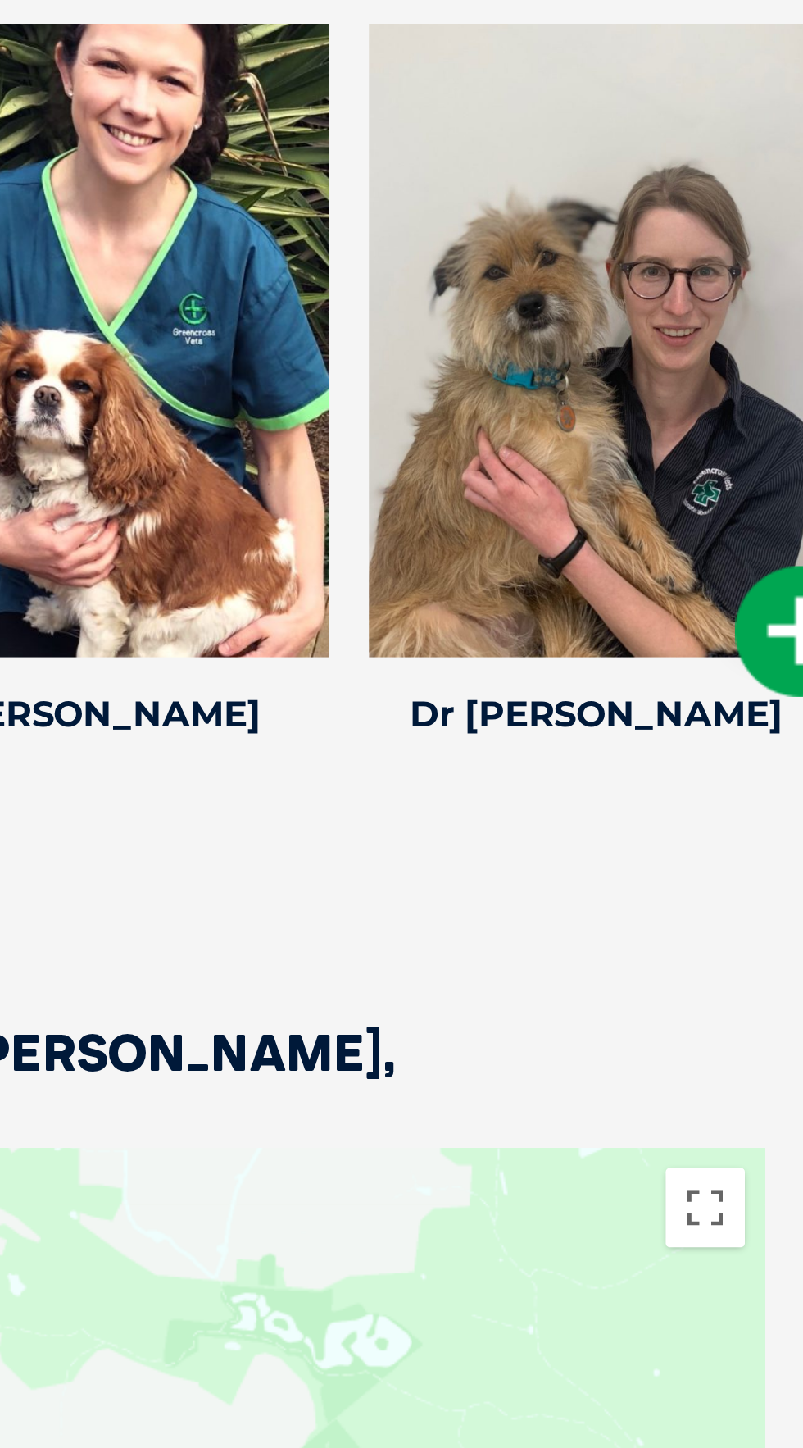
click at [746, 250] on div at bounding box center [717, 141] width 189 height 262
click at [786, 289] on icon at bounding box center [802, 261] width 54 height 54
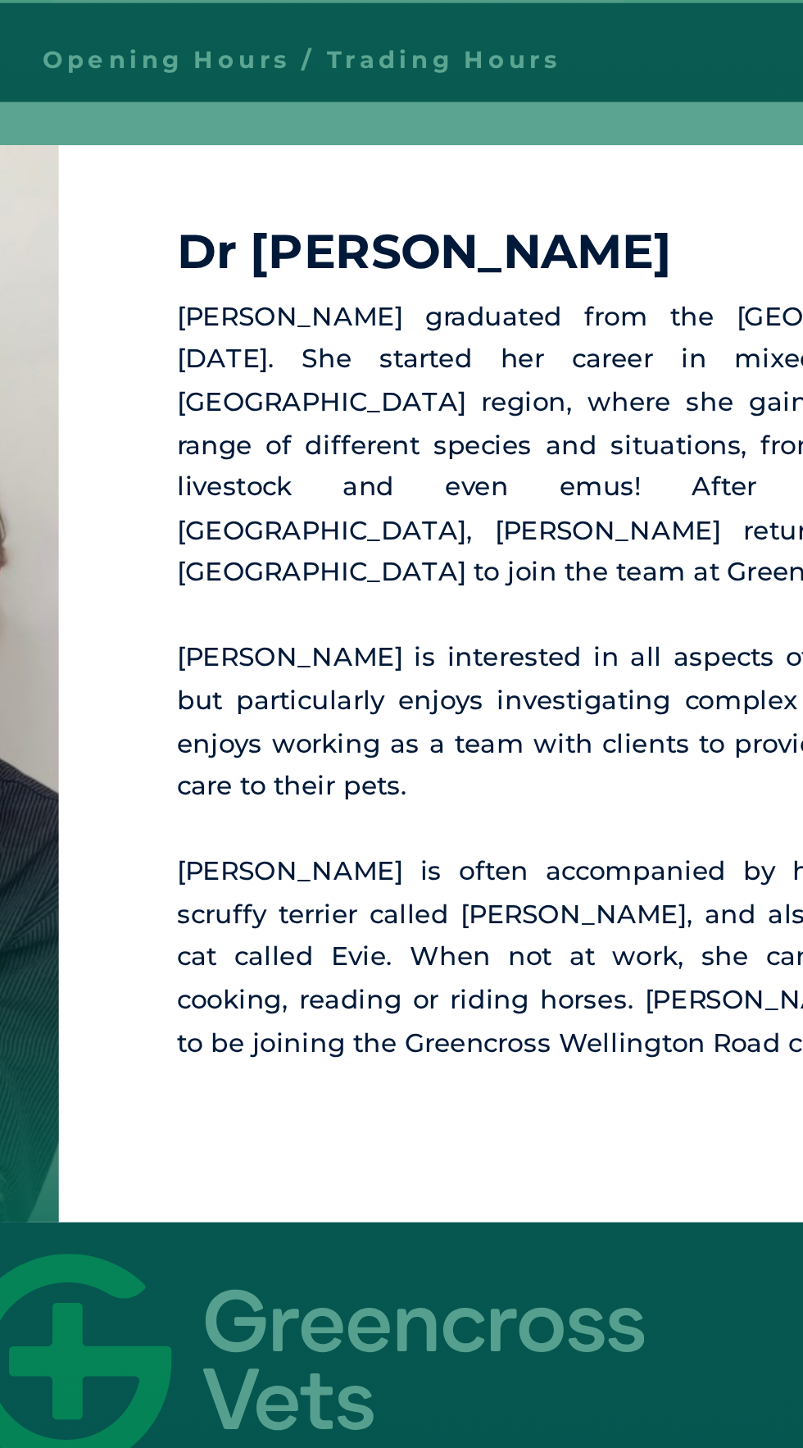
scroll to position [3812, 0]
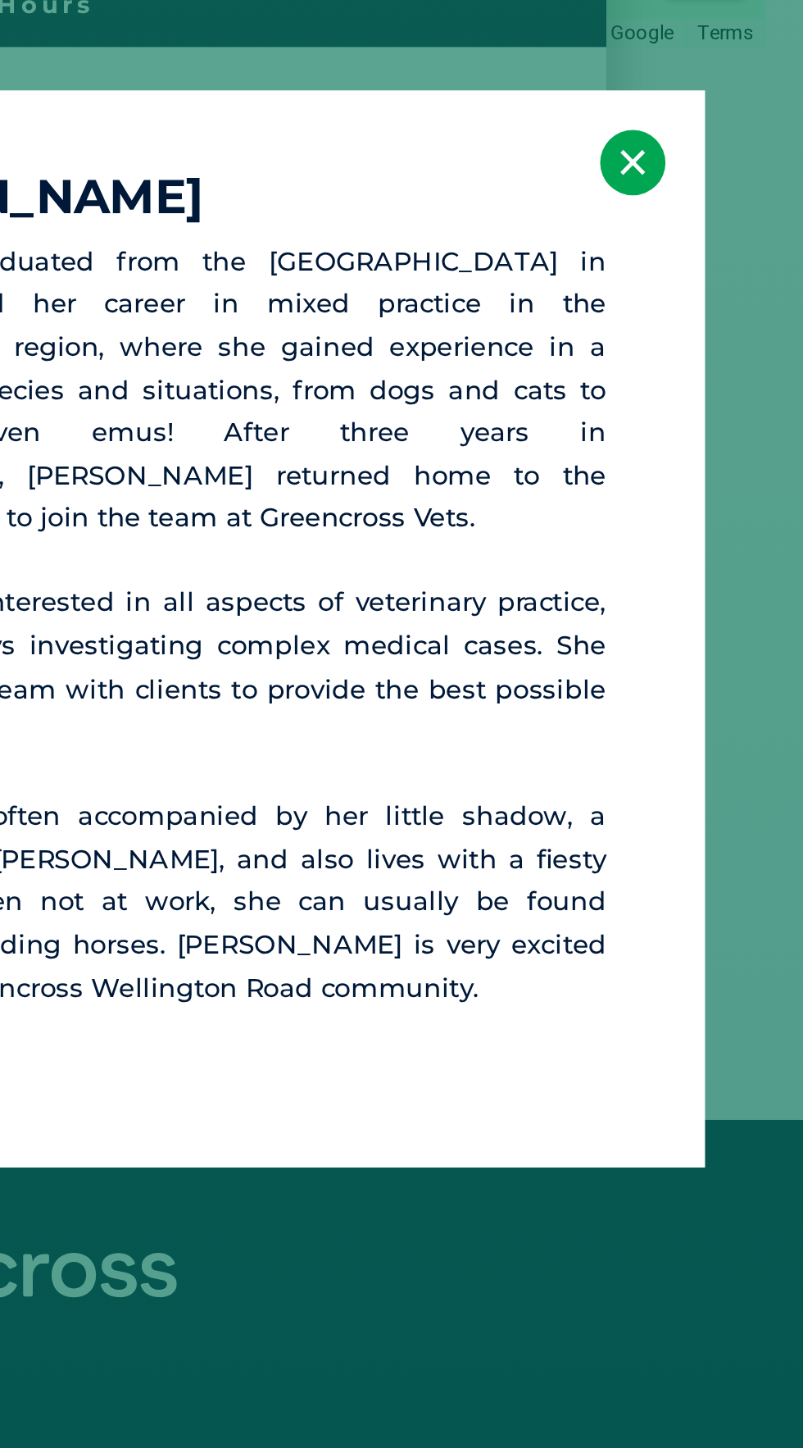
click at [730, 530] on button "×" at bounding box center [732, 530] width 27 height 27
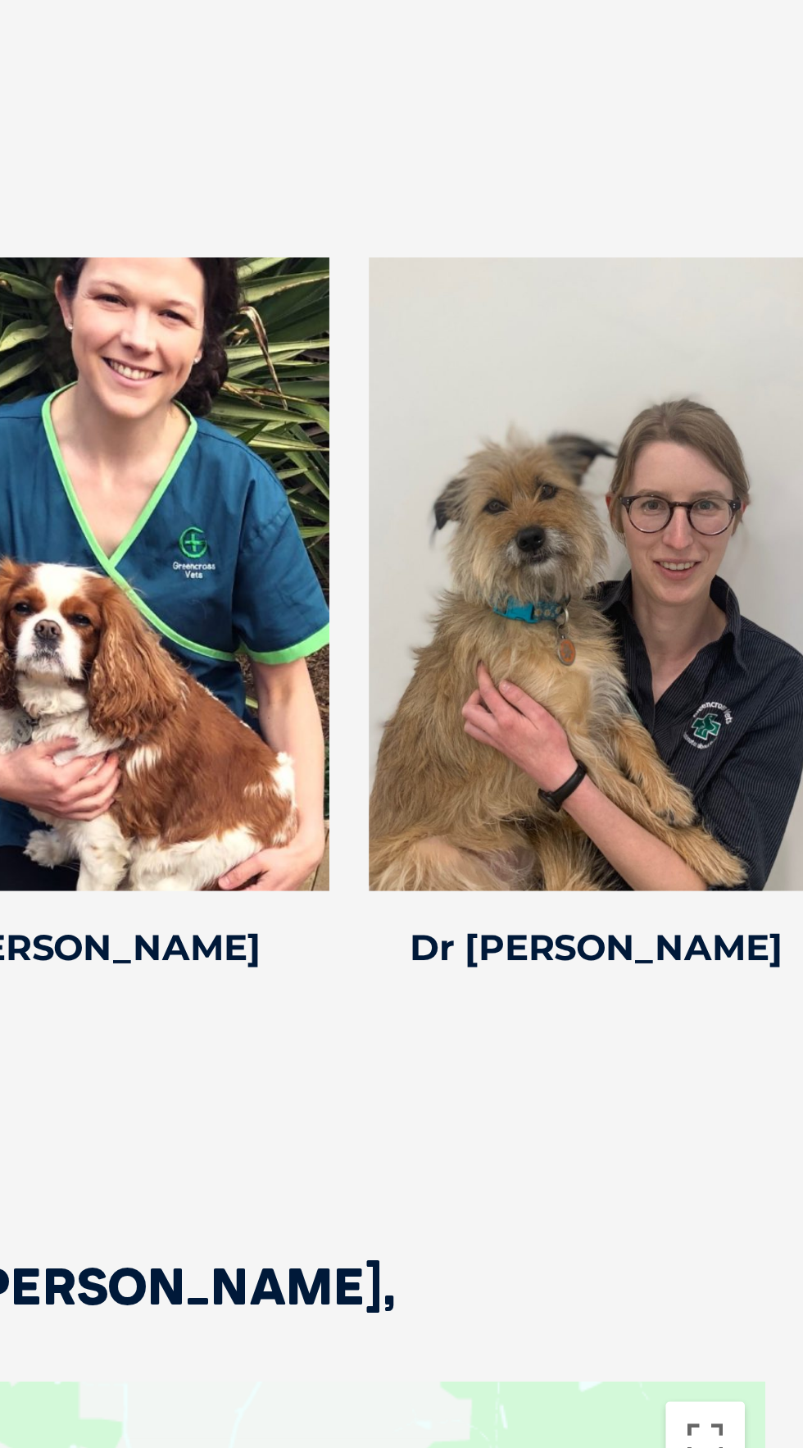
scroll to position [3392, 0]
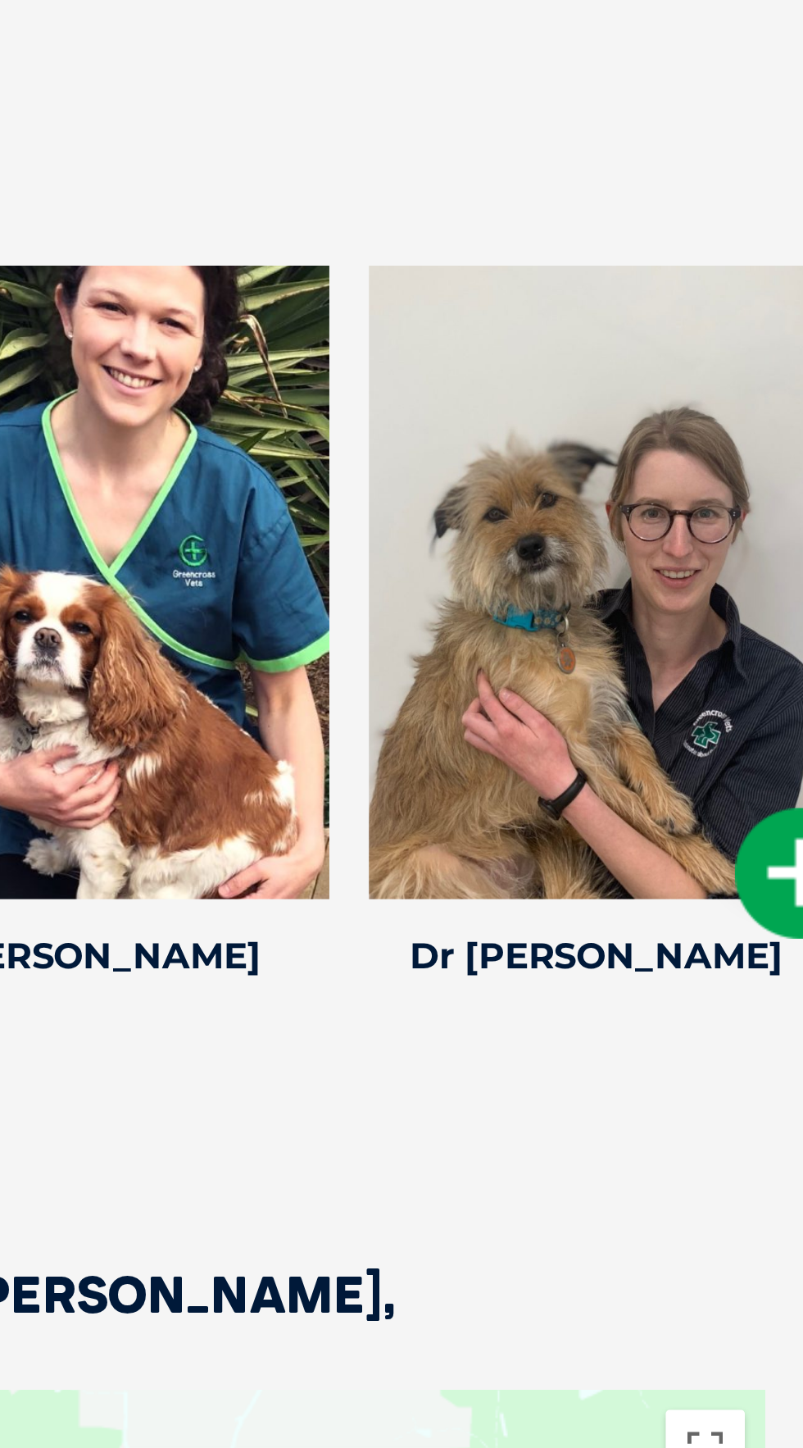
click at [757, 209] on div at bounding box center [717, 241] width 189 height 262
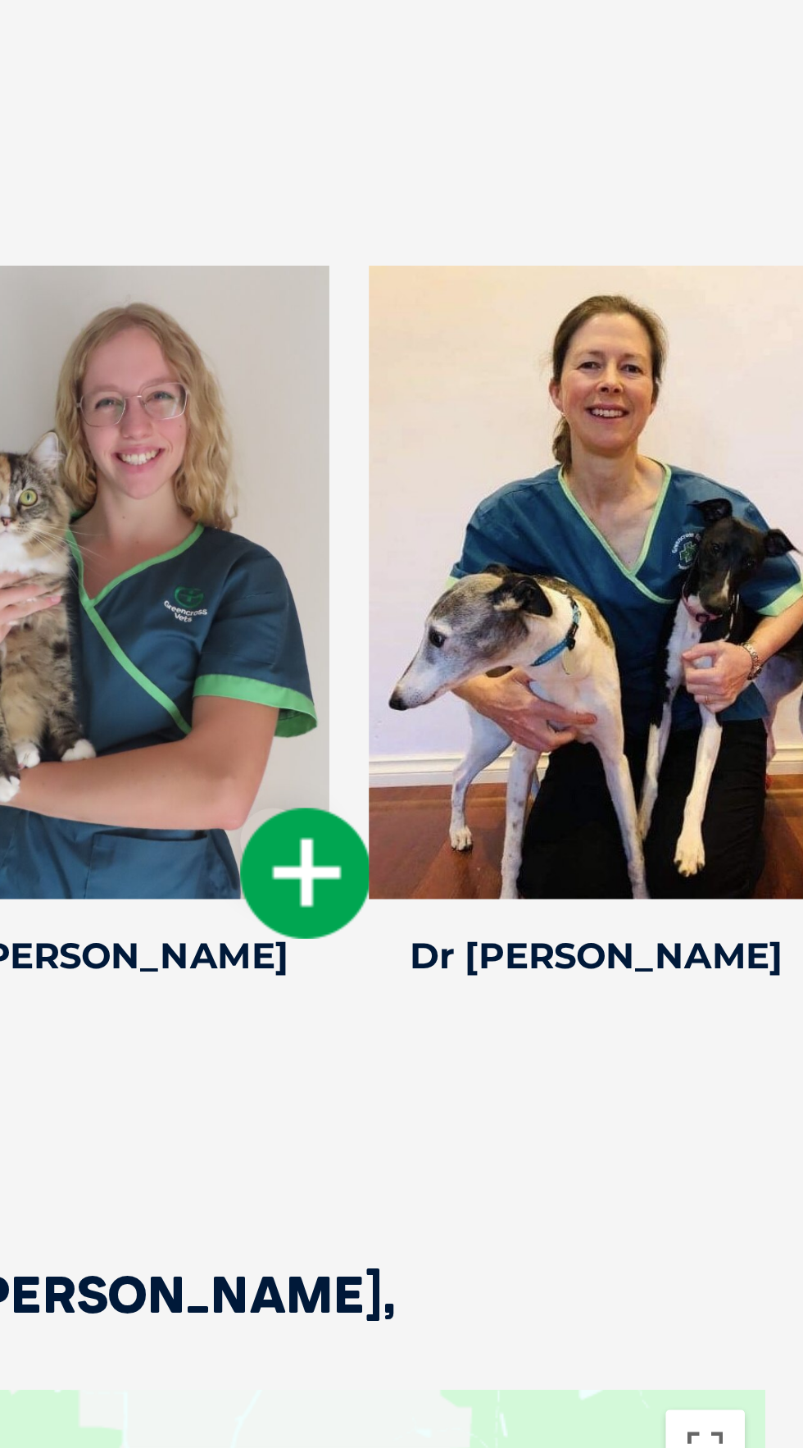
click at [535, 348] on div at bounding box center [512, 241] width 189 height 262
click at [594, 389] on icon at bounding box center [597, 361] width 54 height 54
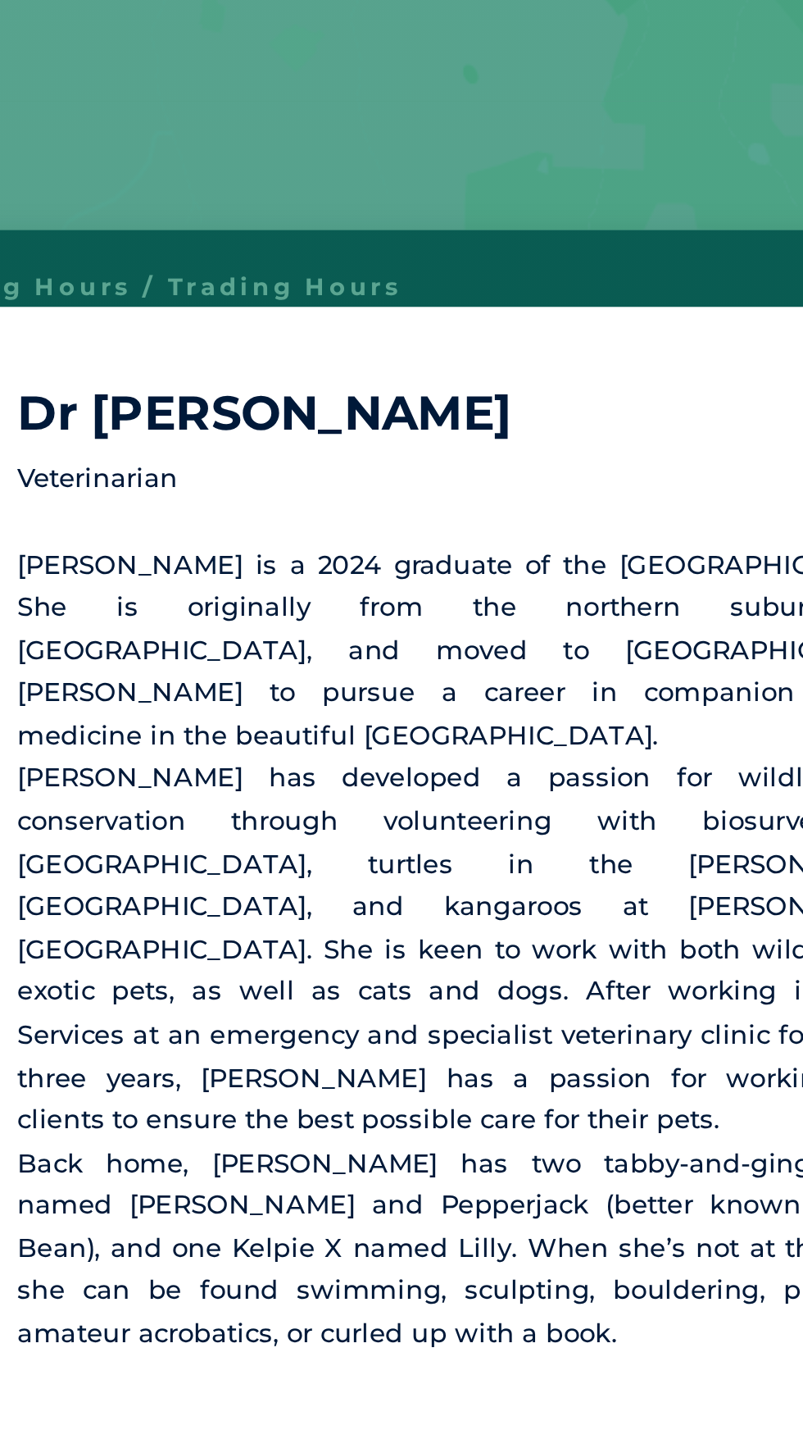
scroll to position [3812, 0]
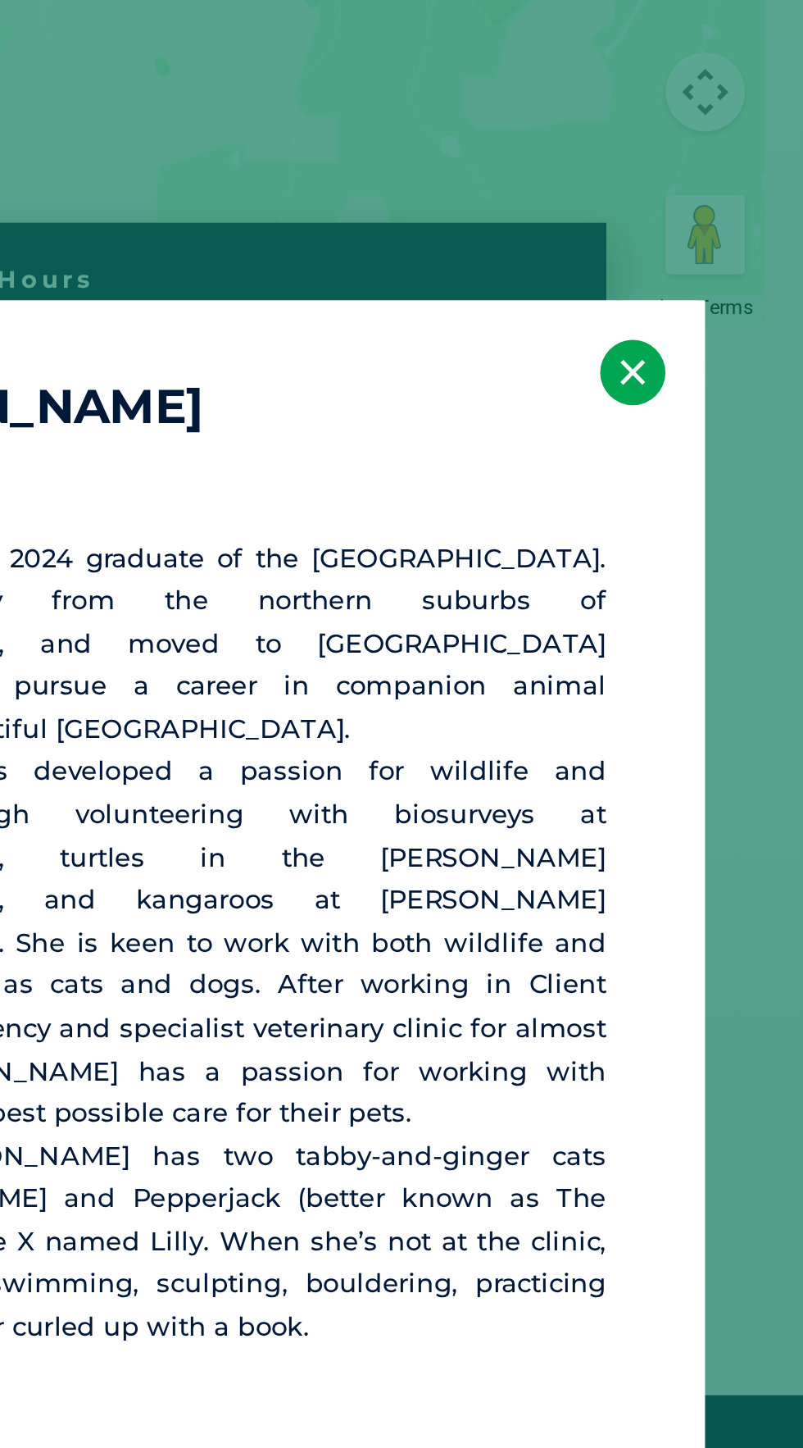
click at [734, 517] on button "×" at bounding box center [732, 503] width 27 height 27
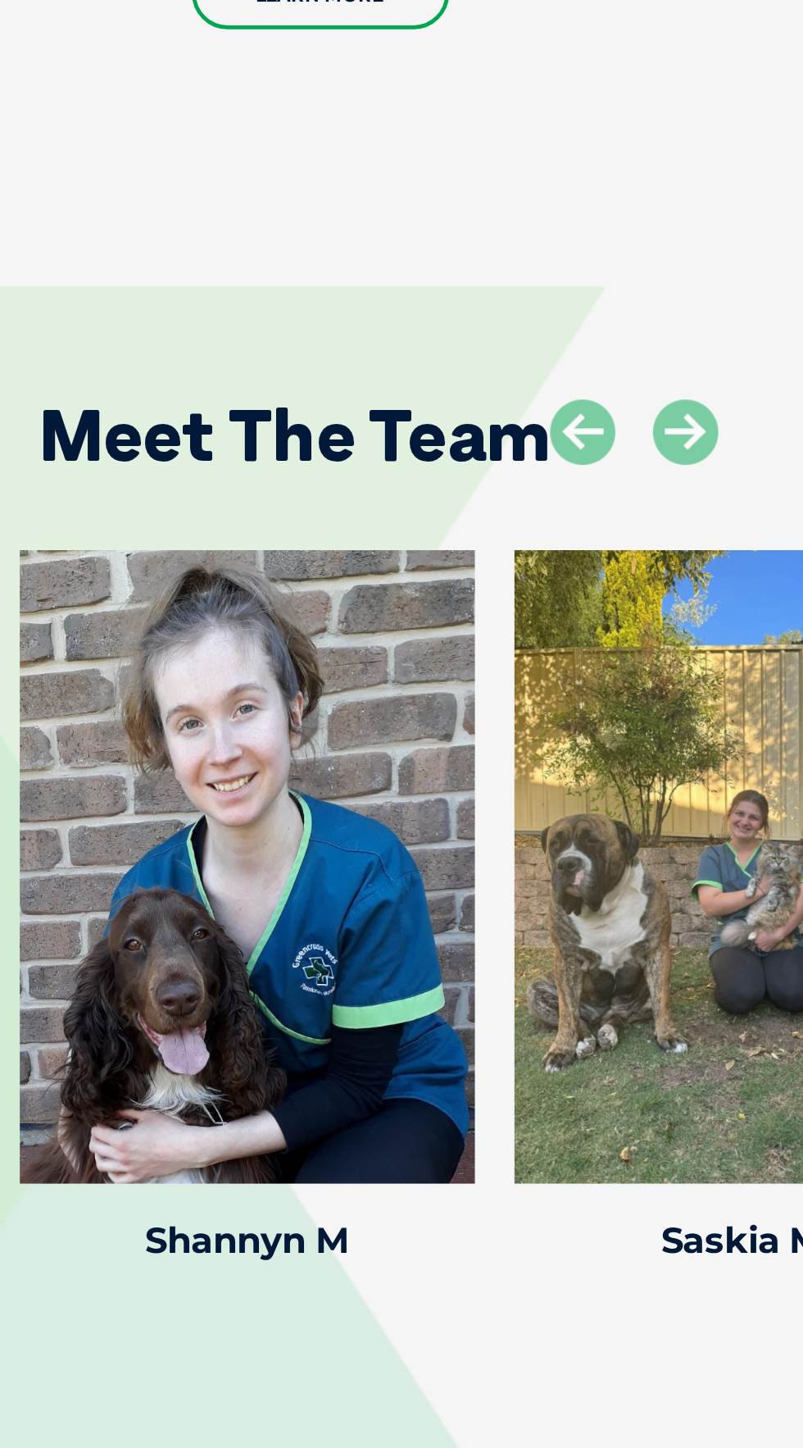
scroll to position [2678, 0]
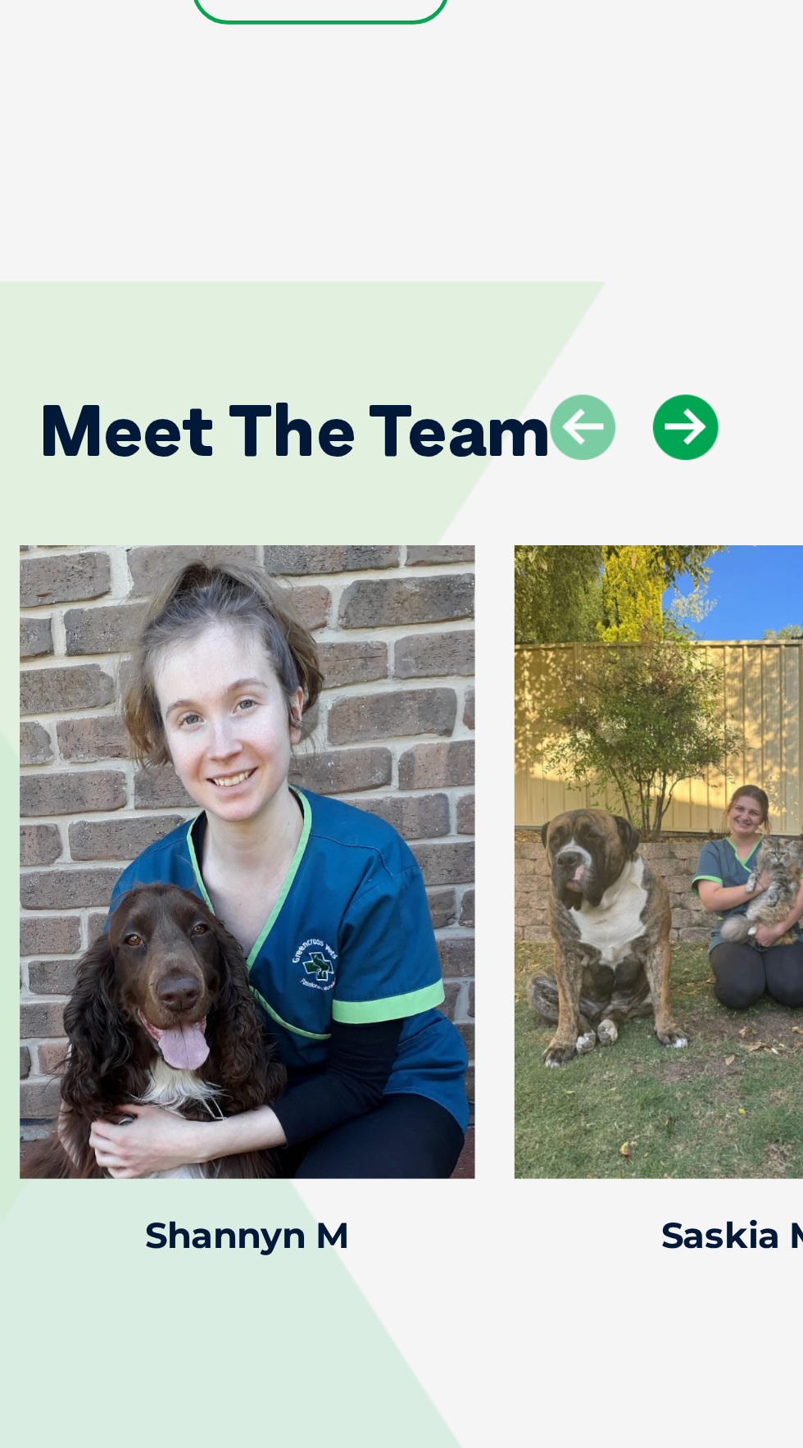
click at [289, 789] on icon at bounding box center [283, 774] width 27 height 27
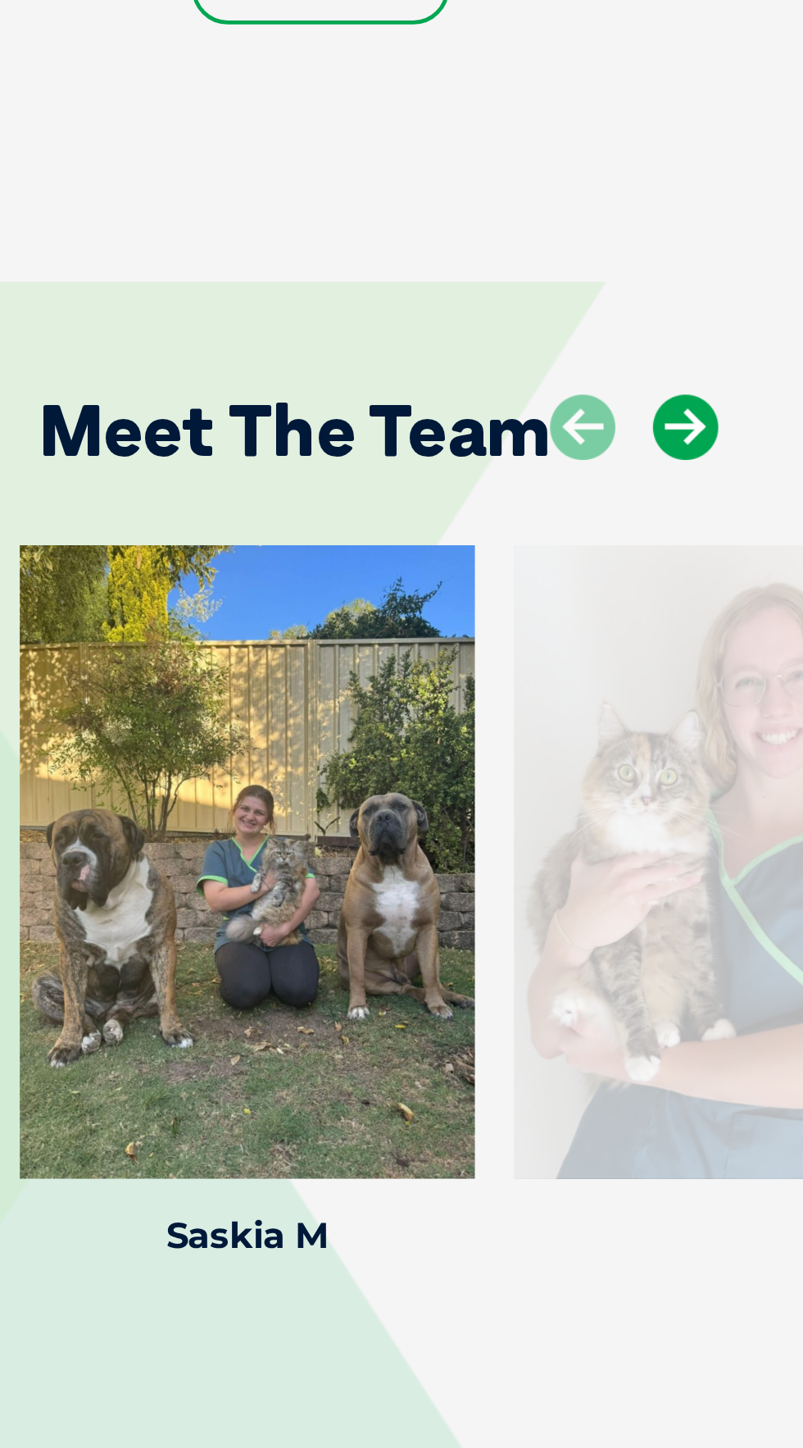
click at [288, 789] on icon at bounding box center [283, 774] width 27 height 27
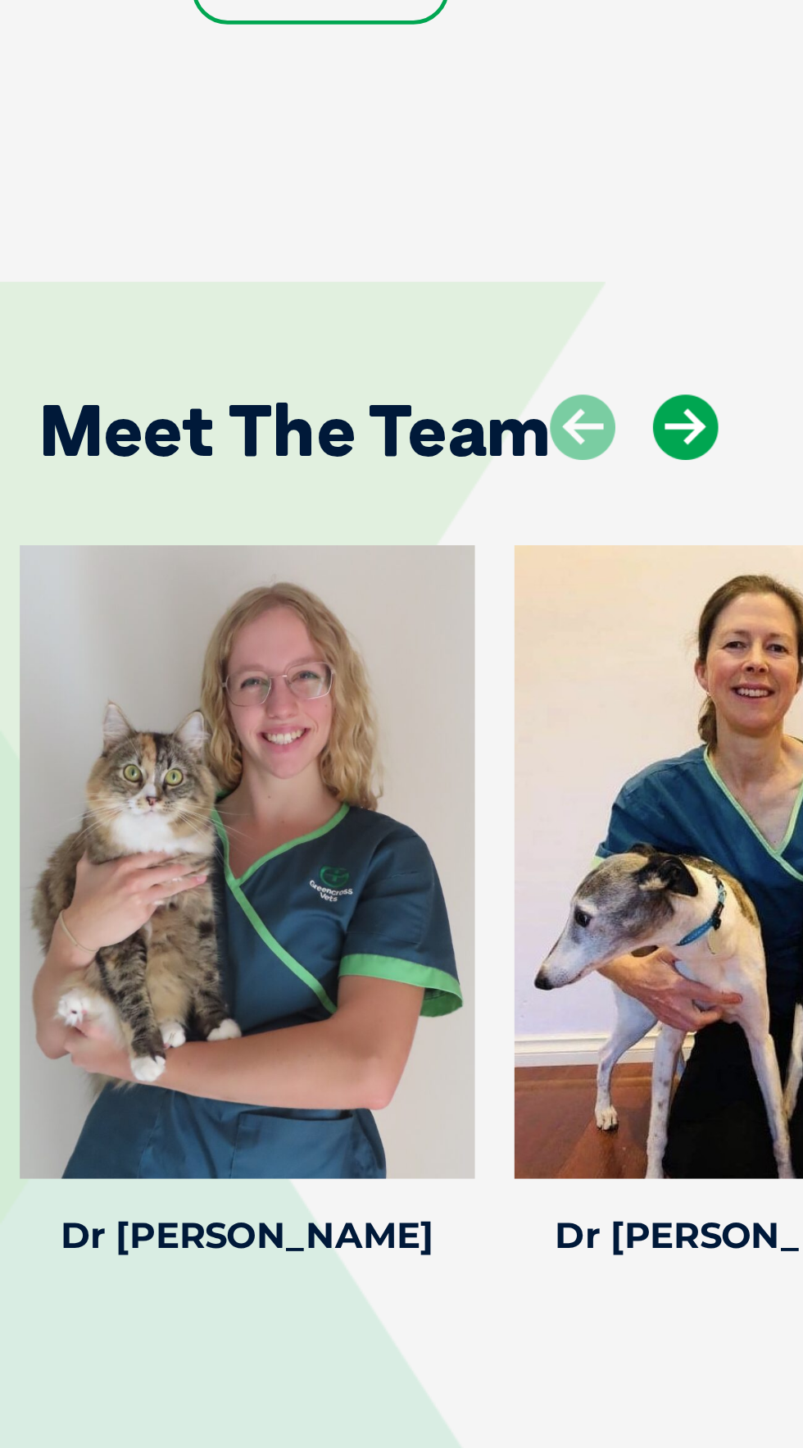
click at [285, 789] on icon at bounding box center [283, 774] width 27 height 27
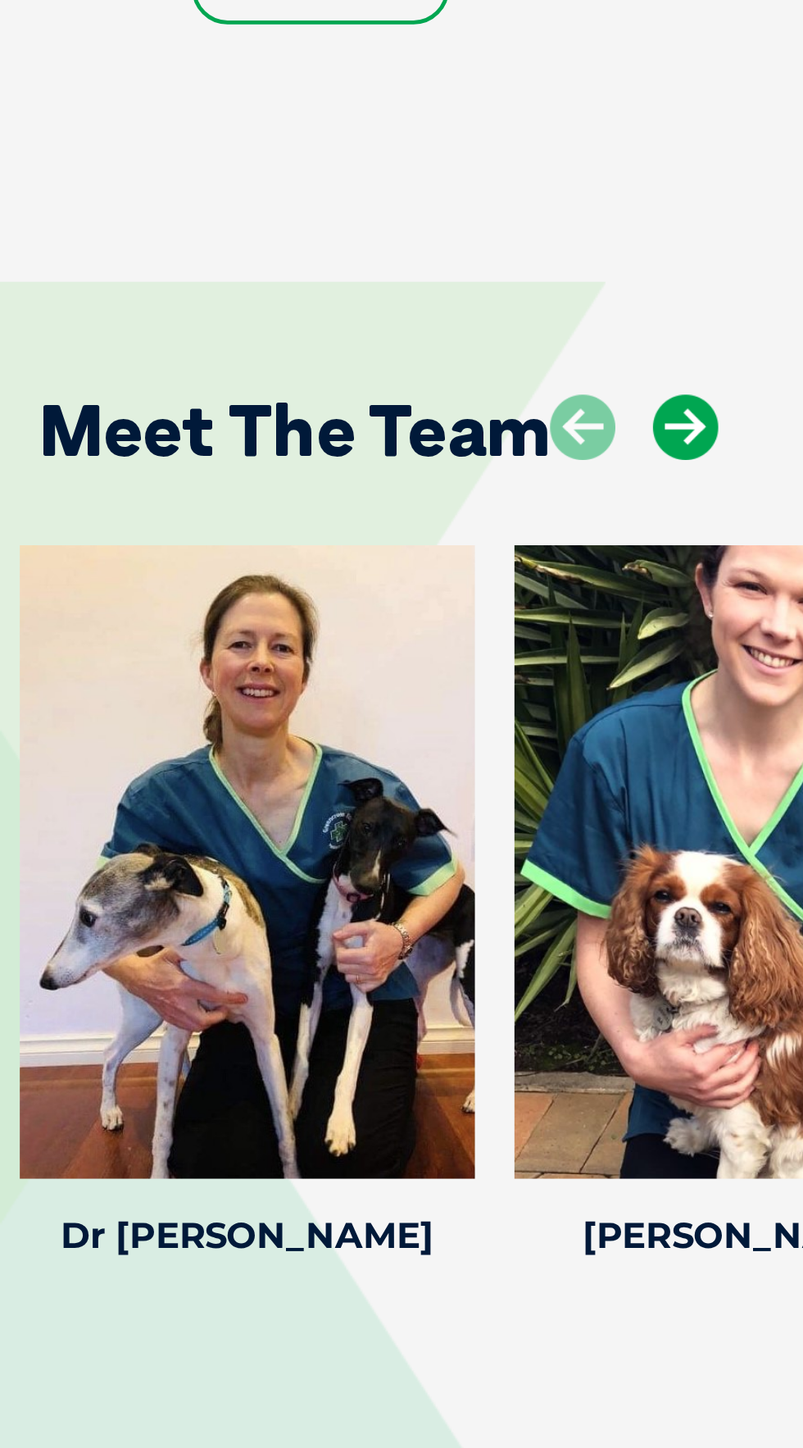
click at [289, 789] on icon at bounding box center [283, 774] width 27 height 27
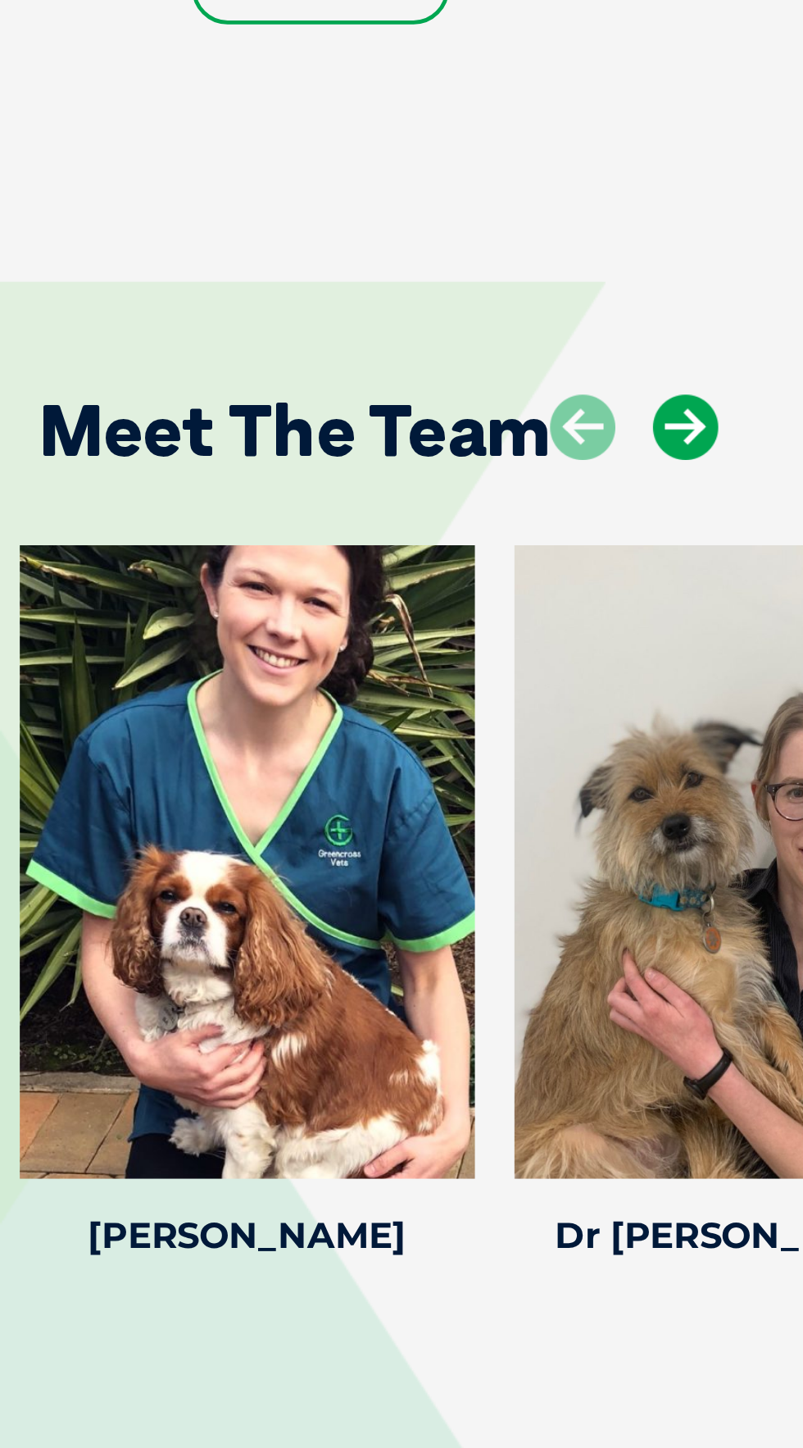
click at [286, 789] on icon at bounding box center [283, 774] width 27 height 27
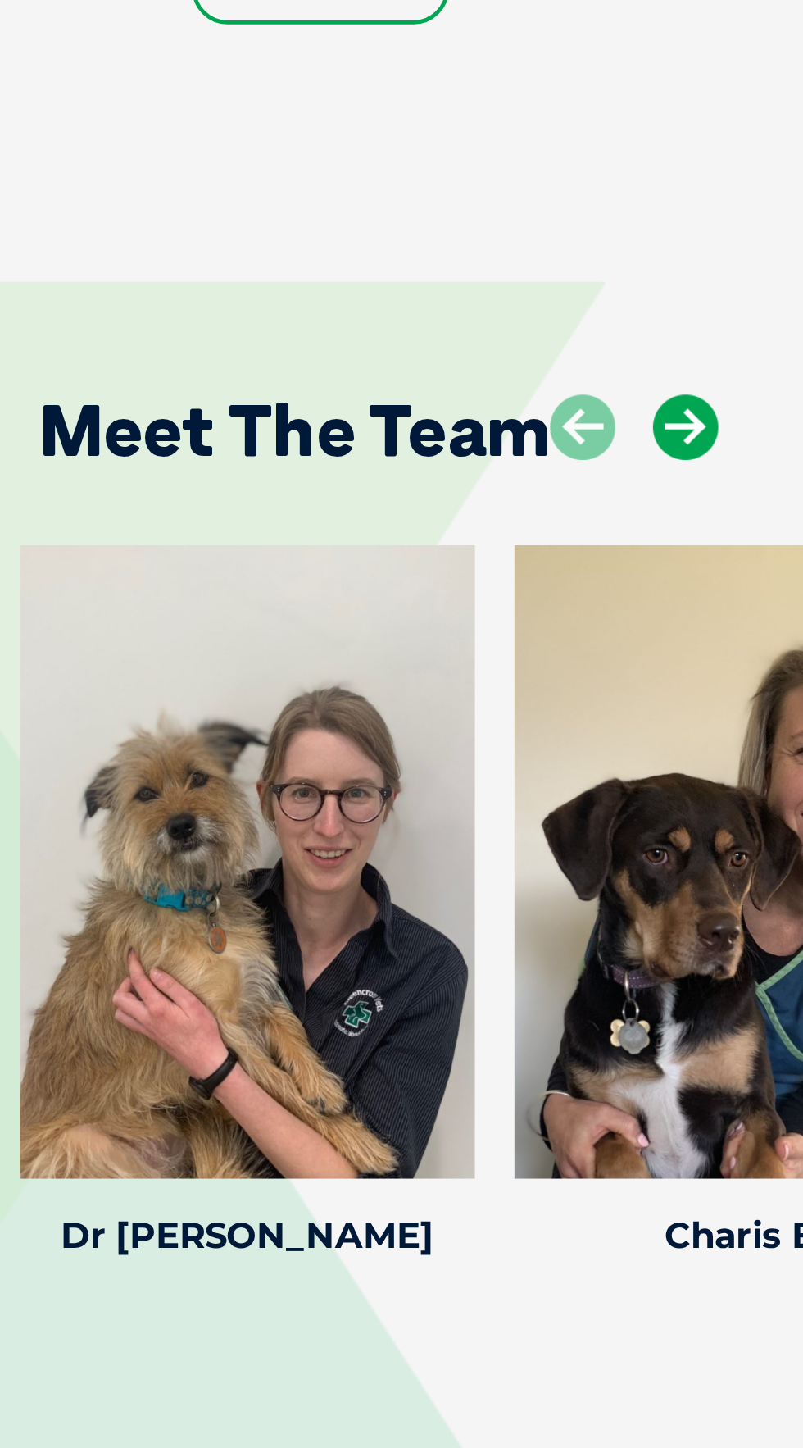
click at [282, 789] on icon at bounding box center [283, 774] width 27 height 27
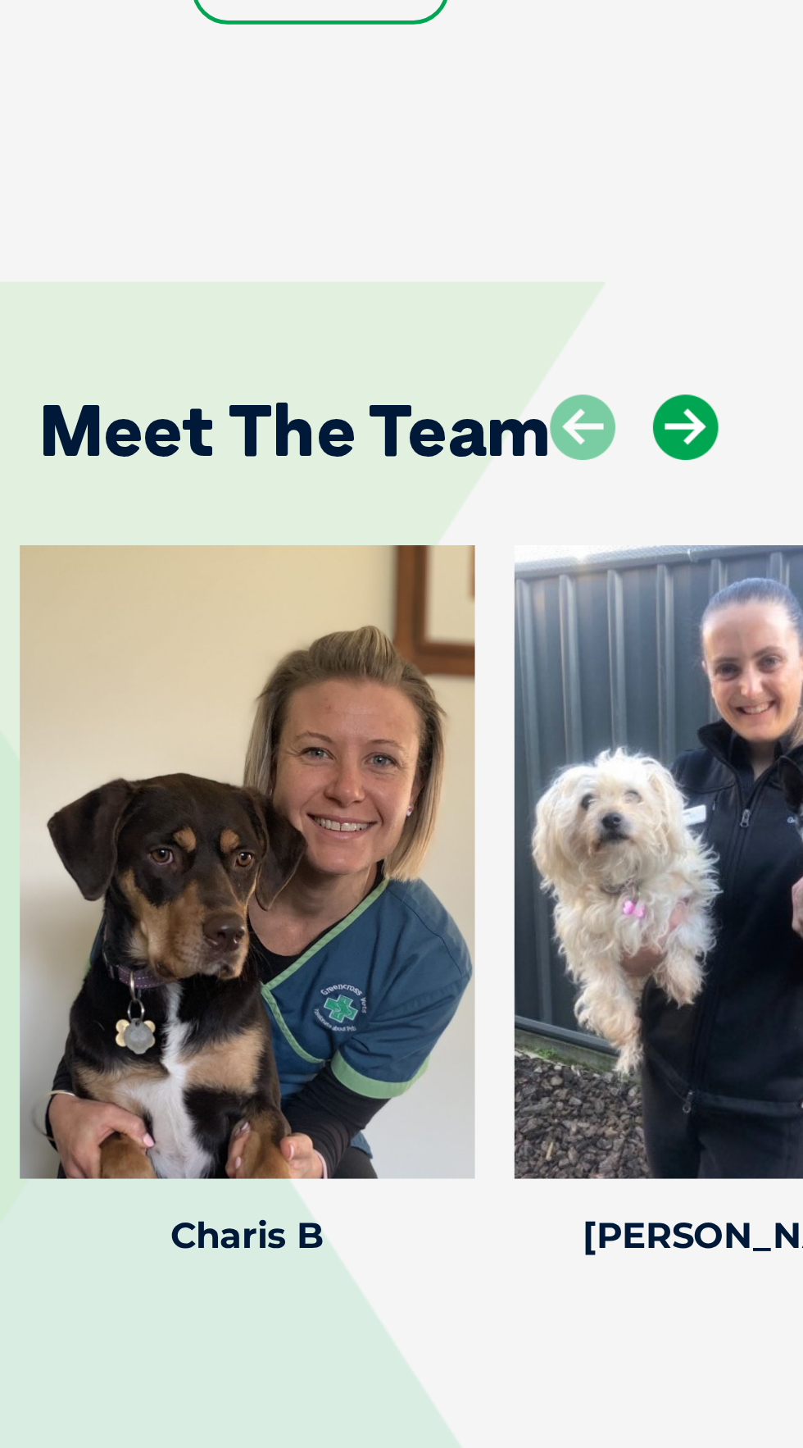
click at [289, 789] on icon at bounding box center [283, 774] width 27 height 27
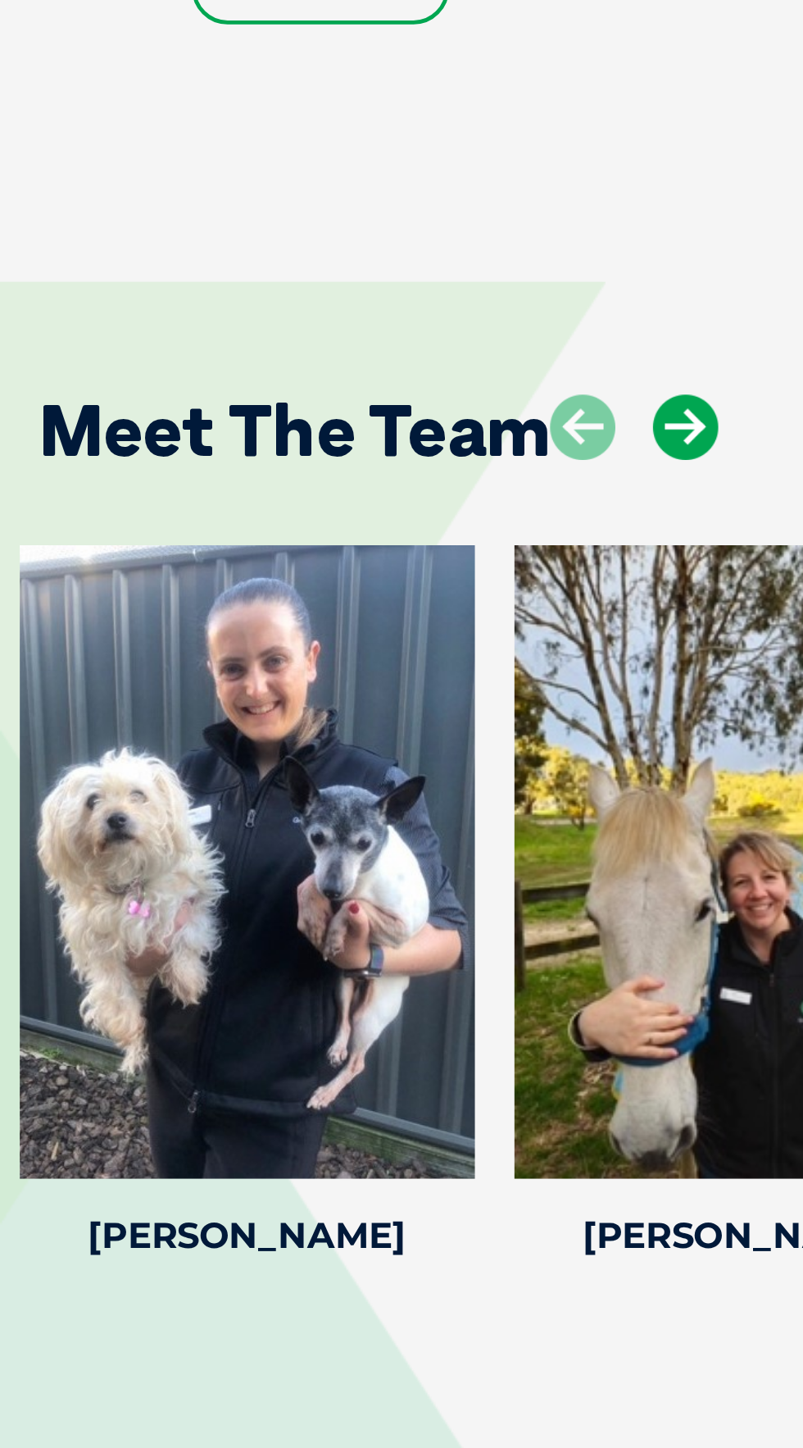
click at [291, 789] on icon at bounding box center [283, 774] width 27 height 27
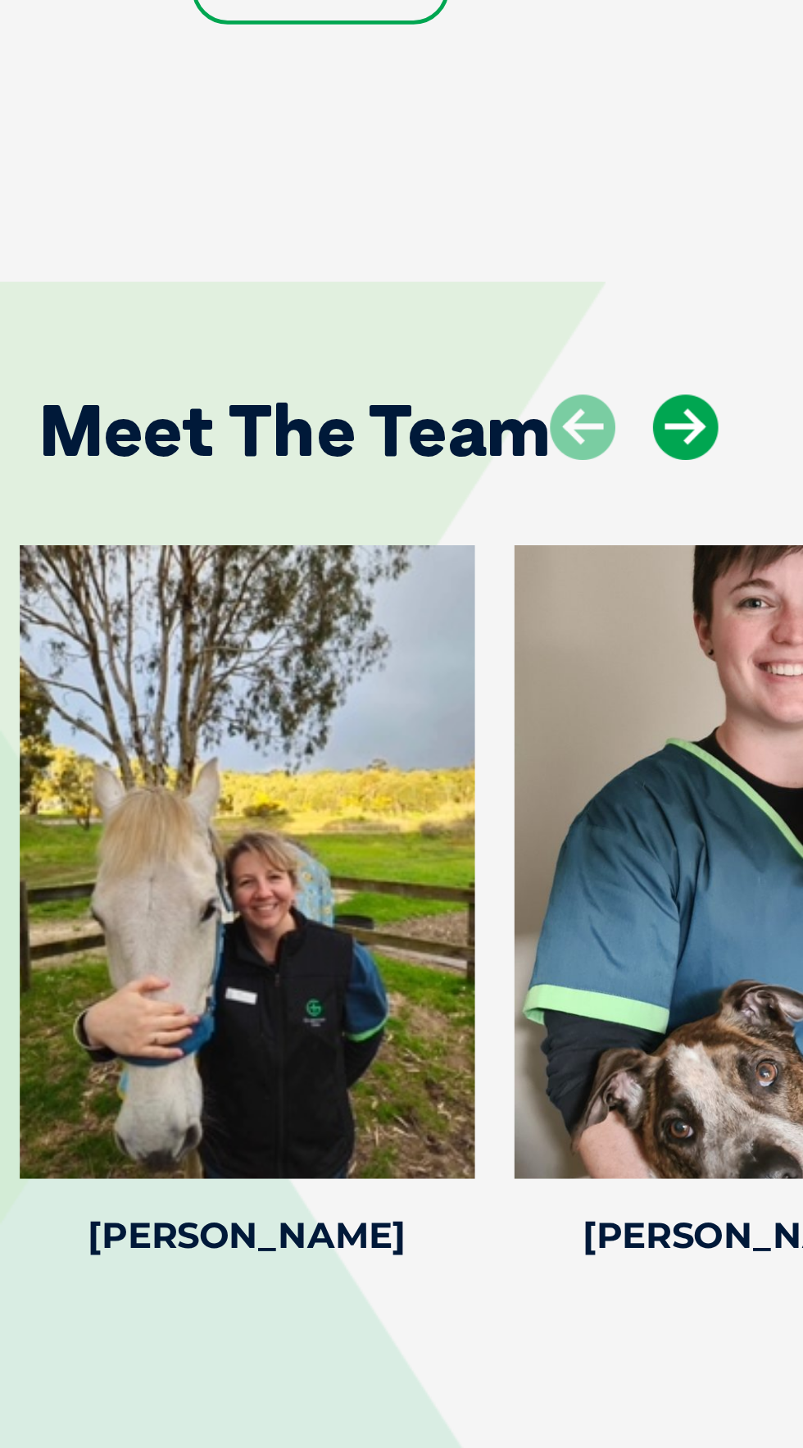
click at [294, 789] on icon at bounding box center [283, 774] width 27 height 27
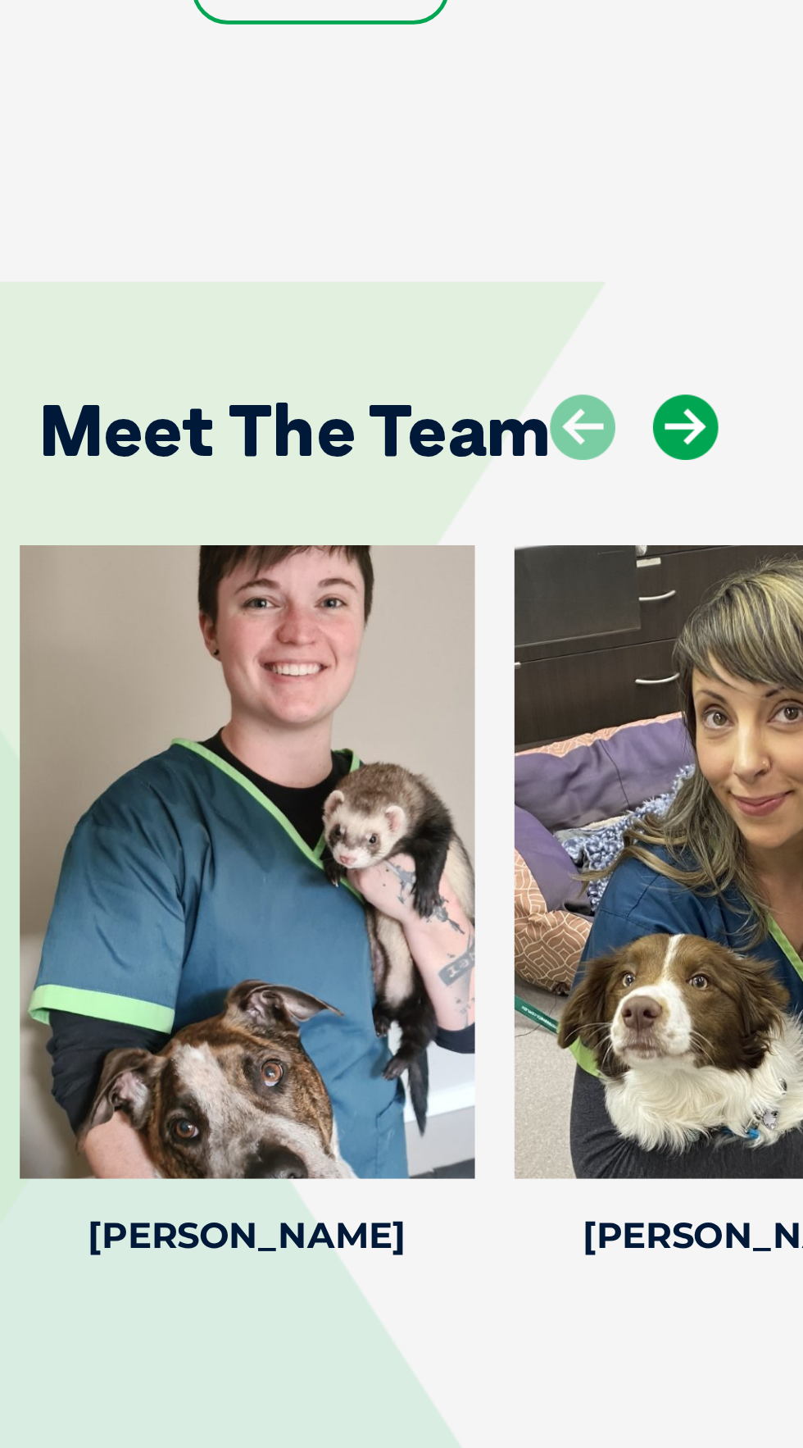
click at [293, 789] on icon at bounding box center [283, 774] width 27 height 27
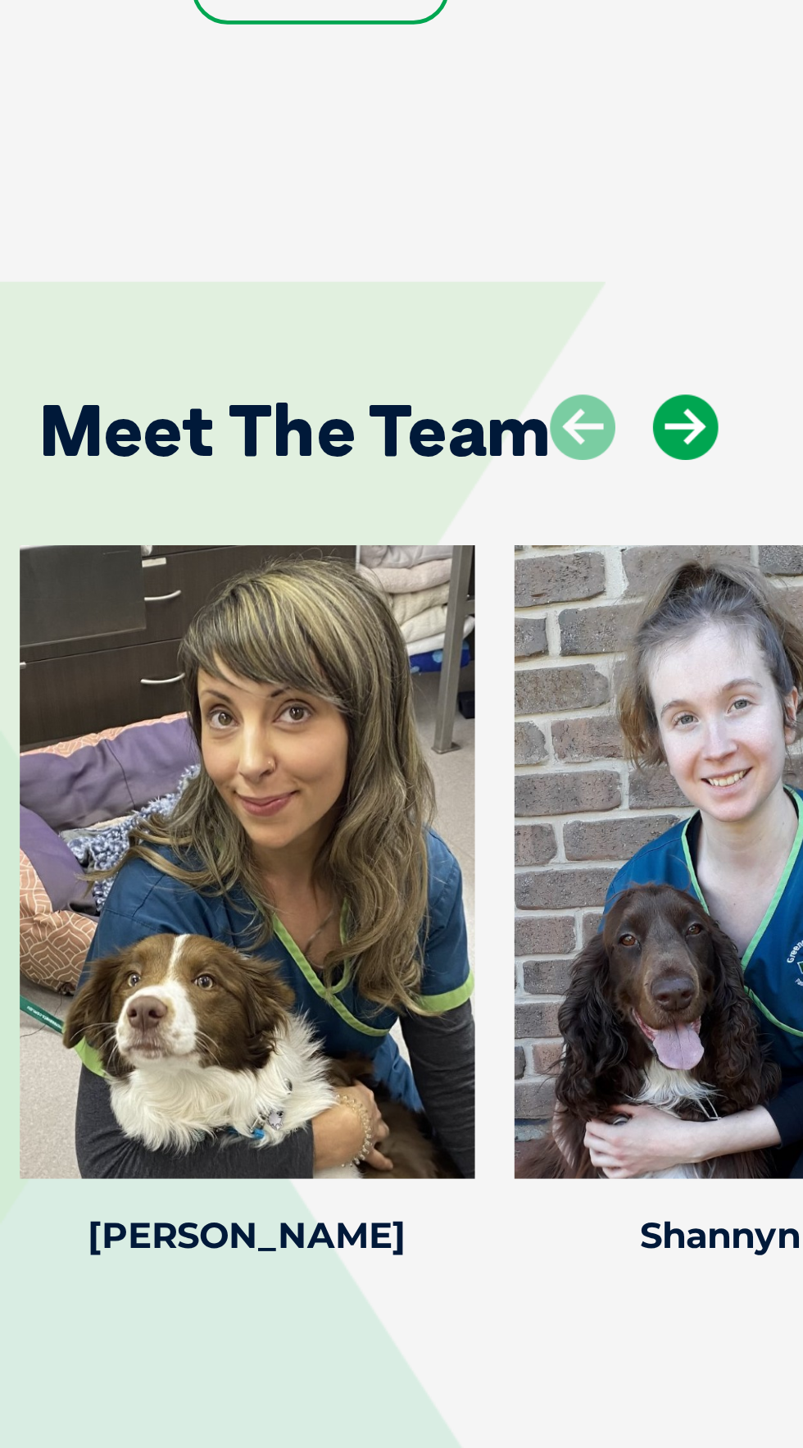
click at [291, 789] on icon at bounding box center [283, 774] width 27 height 27
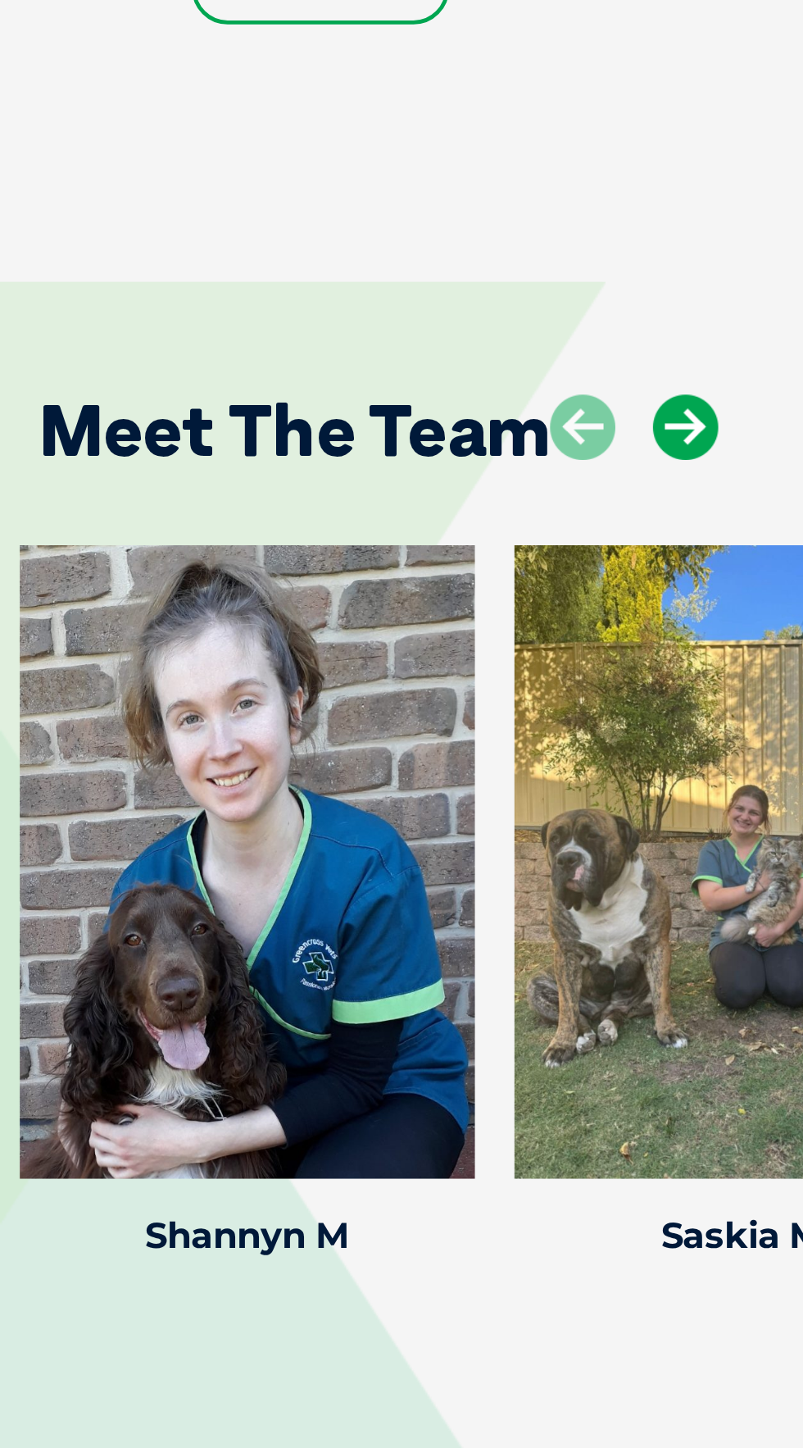
click at [291, 789] on icon at bounding box center [283, 774] width 27 height 27
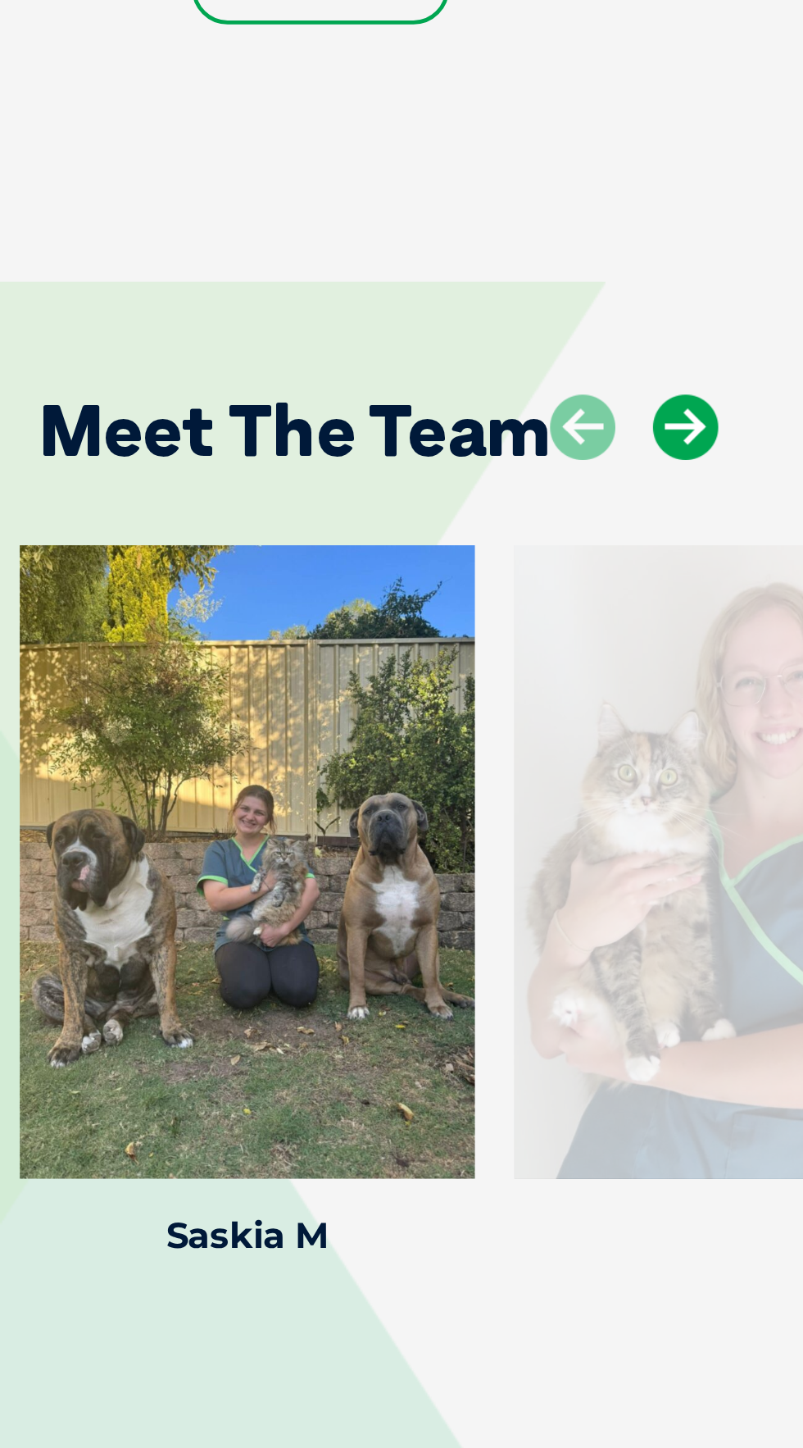
click at [297, 789] on icon at bounding box center [283, 774] width 27 height 27
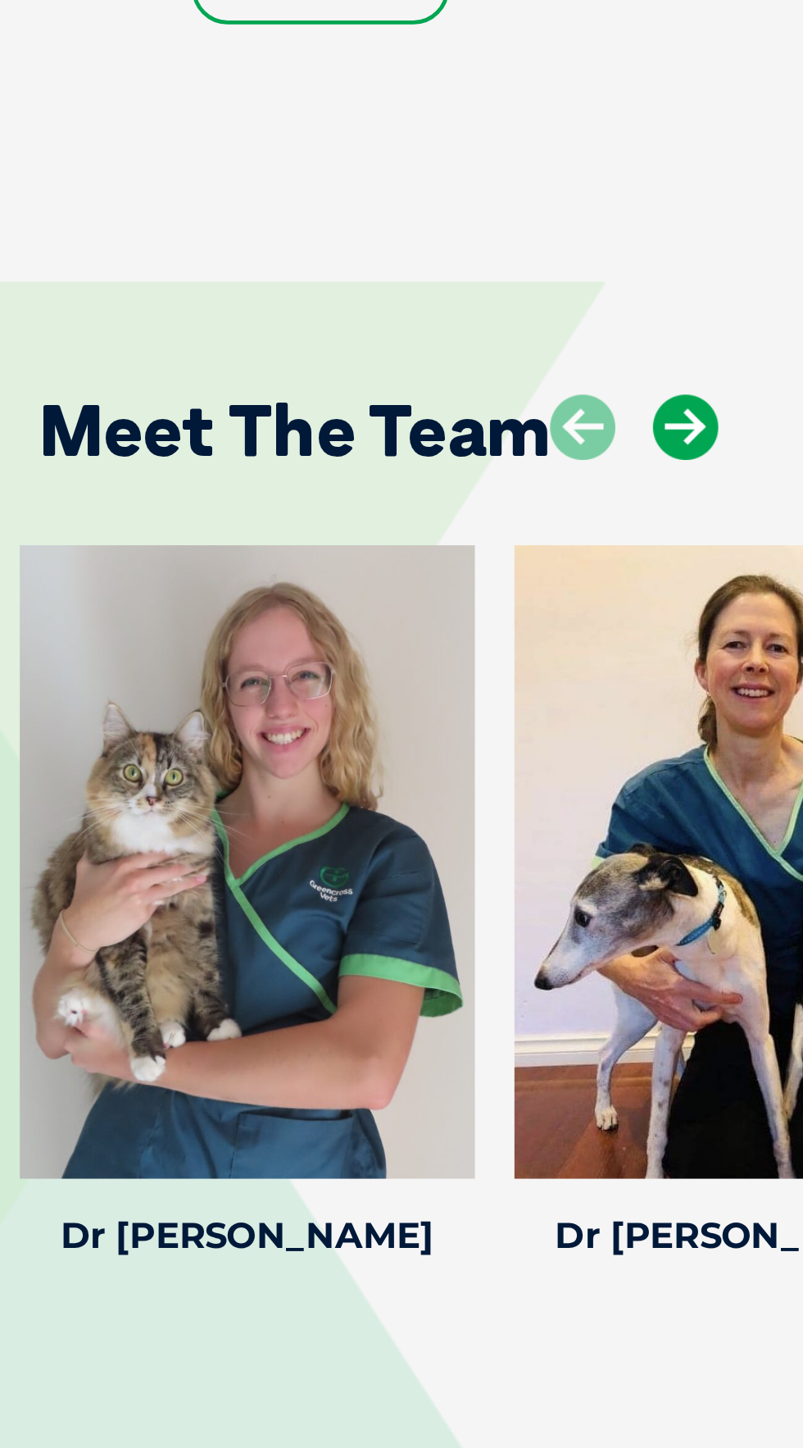
click at [293, 789] on icon at bounding box center [283, 774] width 27 height 27
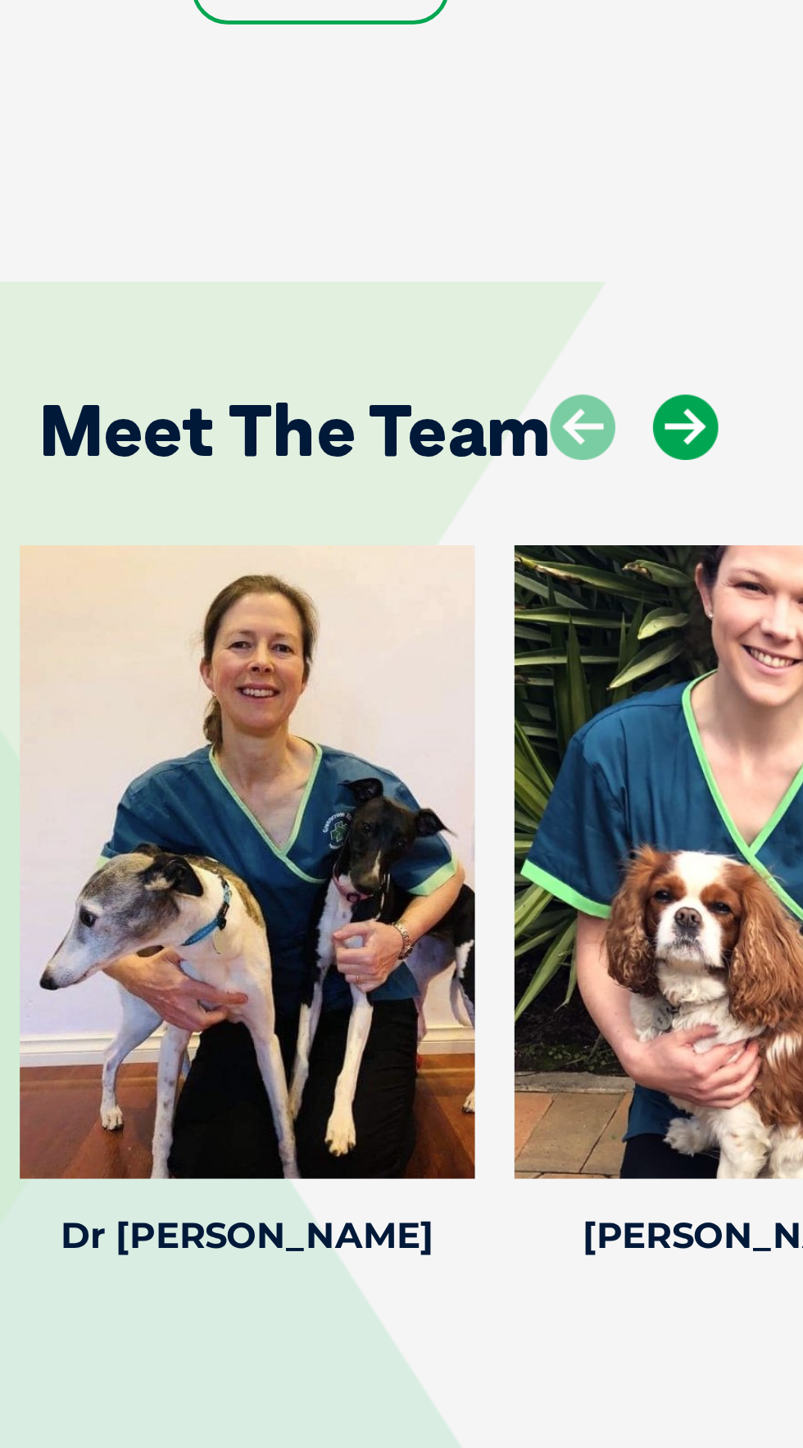
click at [287, 789] on icon at bounding box center [283, 774] width 27 height 27
